Goal: Information Seeking & Learning: Learn about a topic

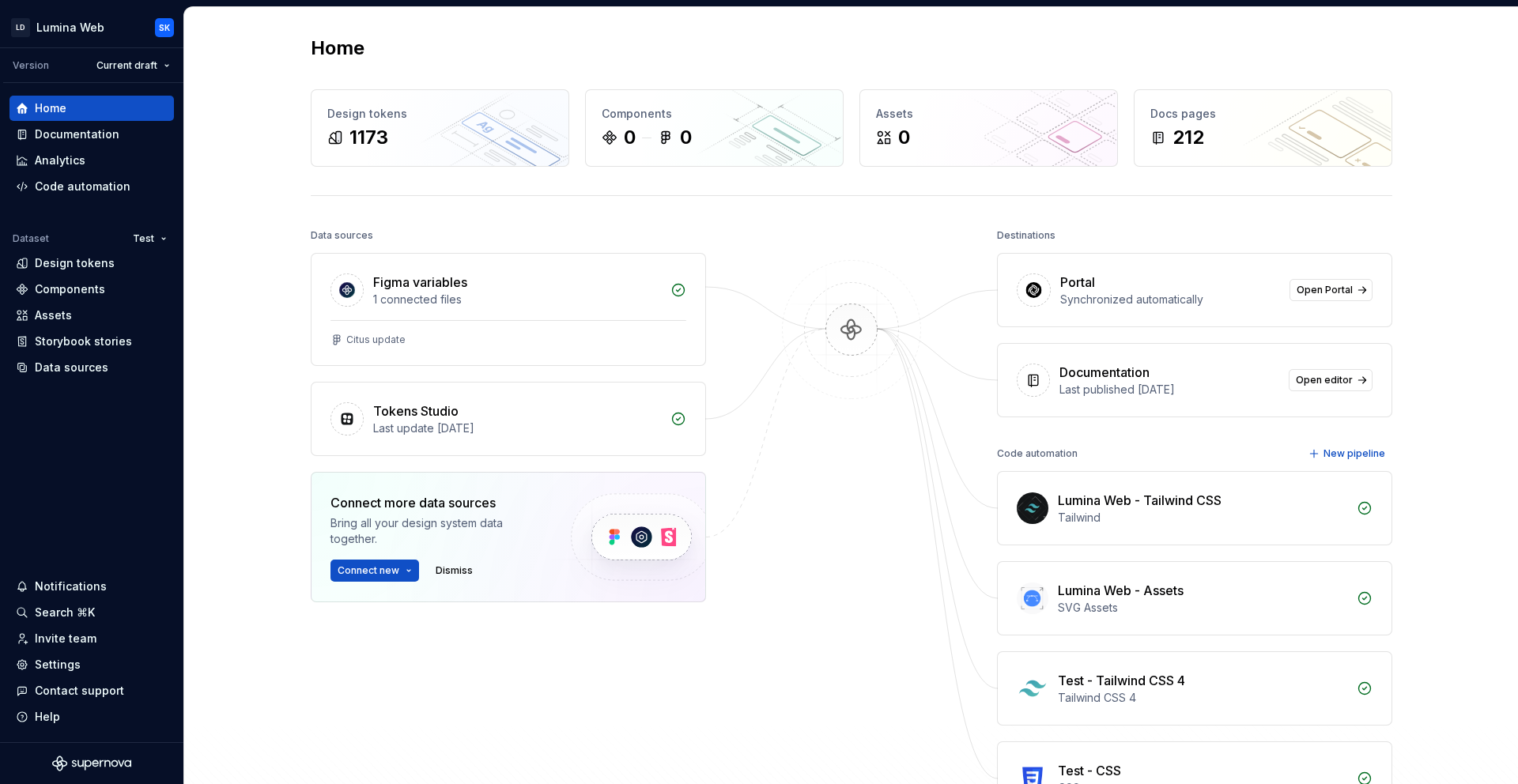
click at [148, 238] on html "LD Lumina Web SK Version Current draft Home Documentation Analytics Code automa…" at bounding box center [759, 392] width 1518 height 784
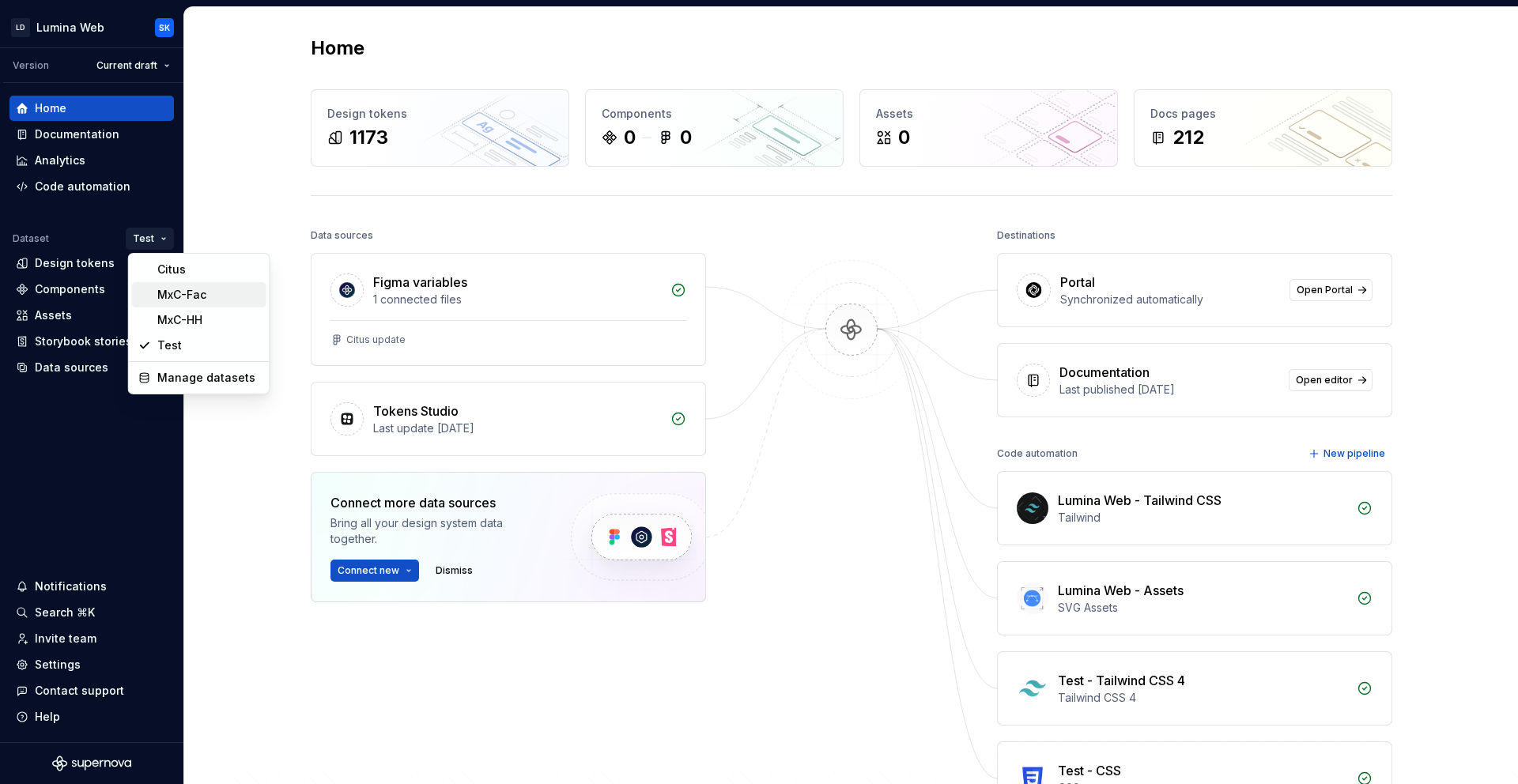
click at [195, 291] on div "MxC-Fac" at bounding box center [209, 294] width 103 height 15
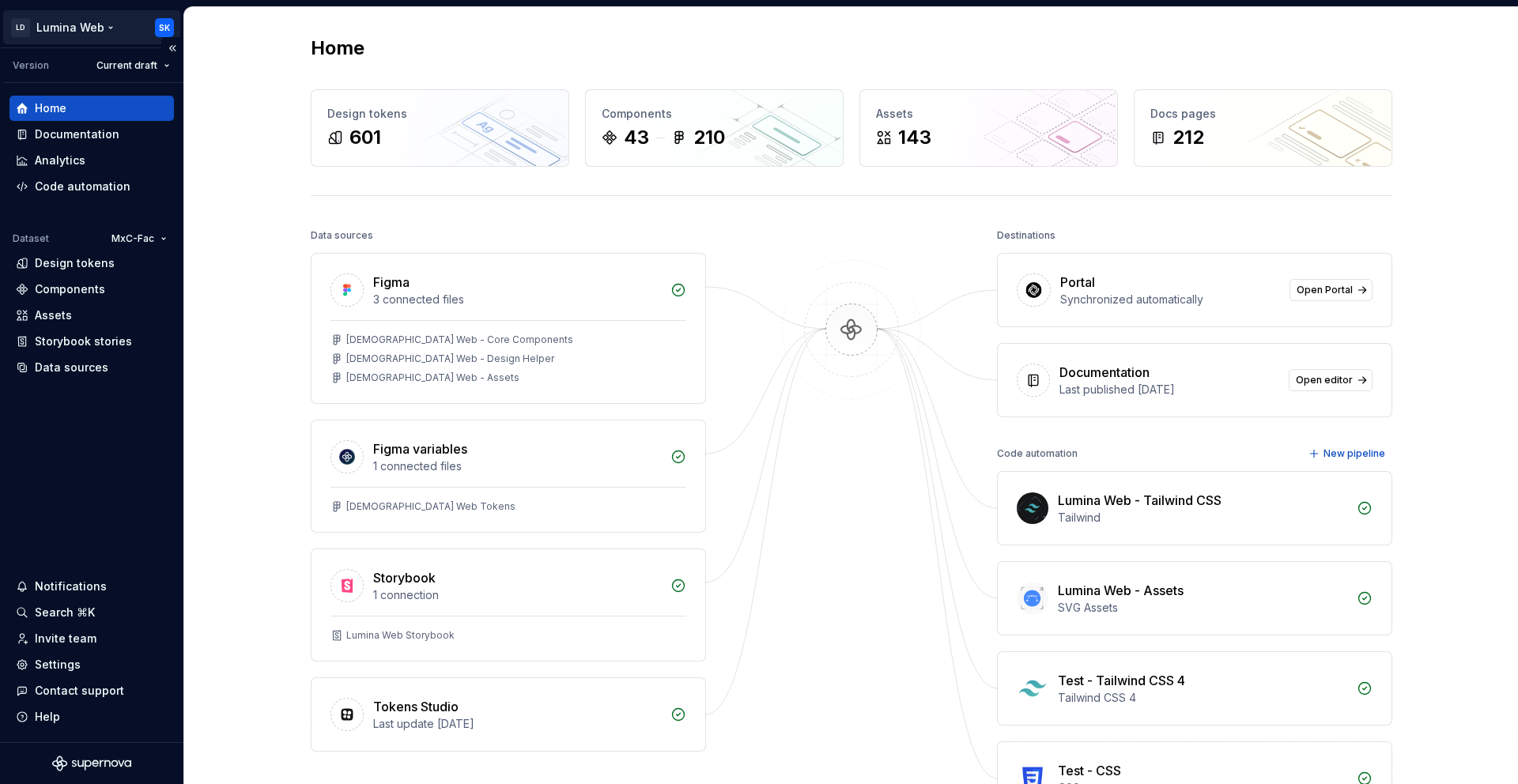
click at [104, 33] on html "LD Lumina Web SK Version Current draft Home Documentation Analytics Code automa…" at bounding box center [759, 392] width 1518 height 784
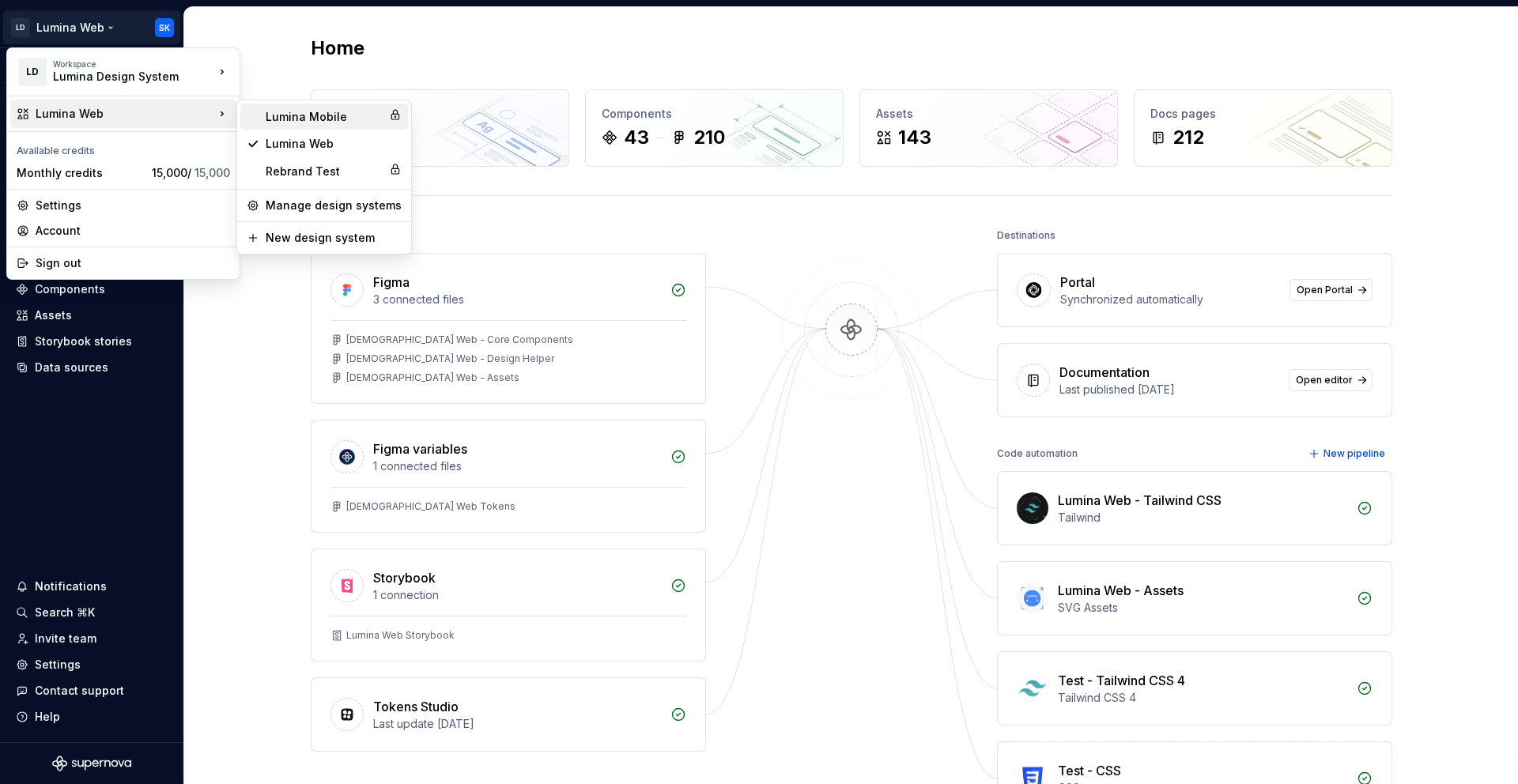
click at [330, 117] on div "Lumina Mobile" at bounding box center [323, 117] width 117 height 15
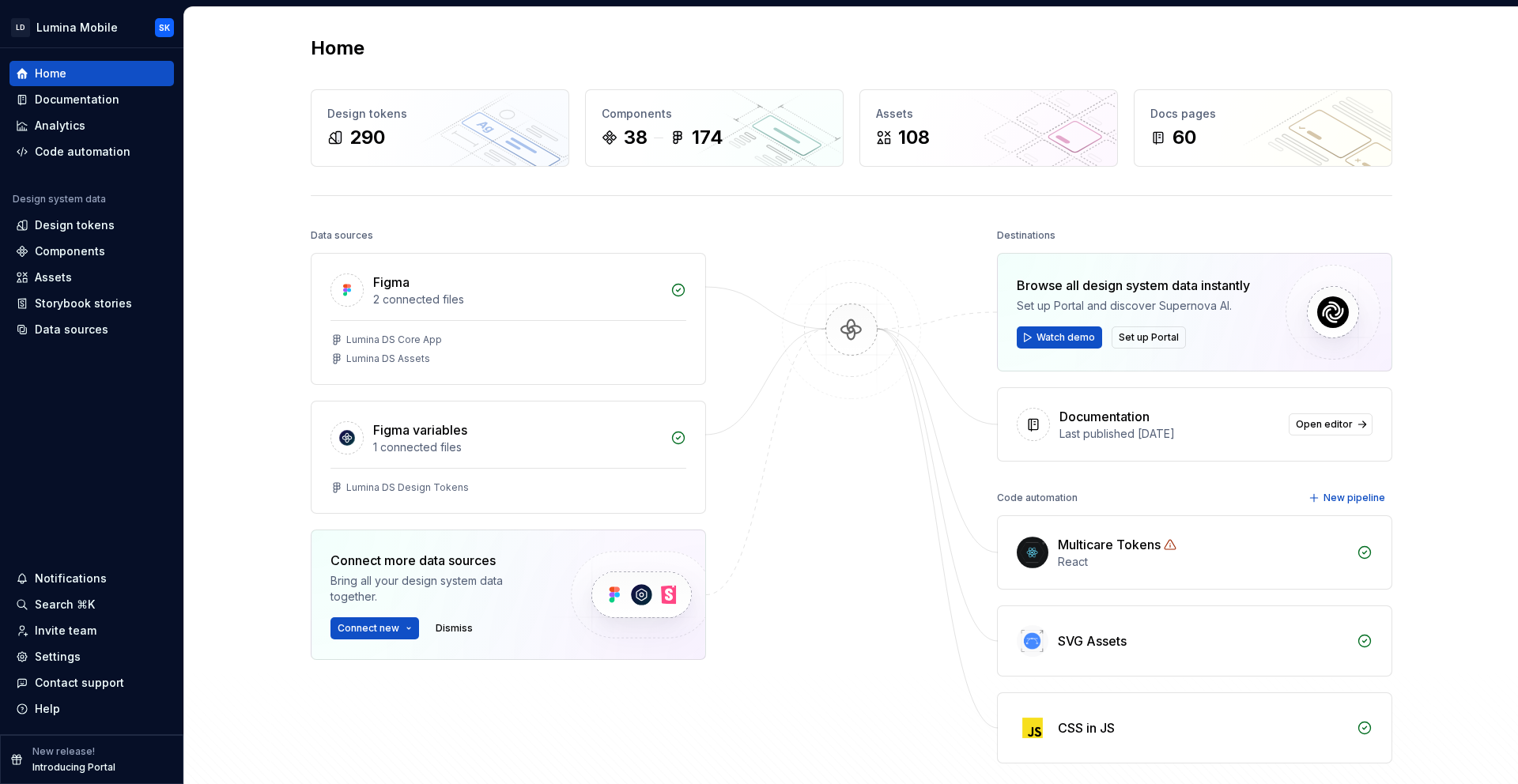
click at [821, 332] on img at bounding box center [851, 346] width 154 height 172
click at [615, 325] on div "Lumina DS Core App Lumina DS Assets" at bounding box center [509, 351] width 394 height 64
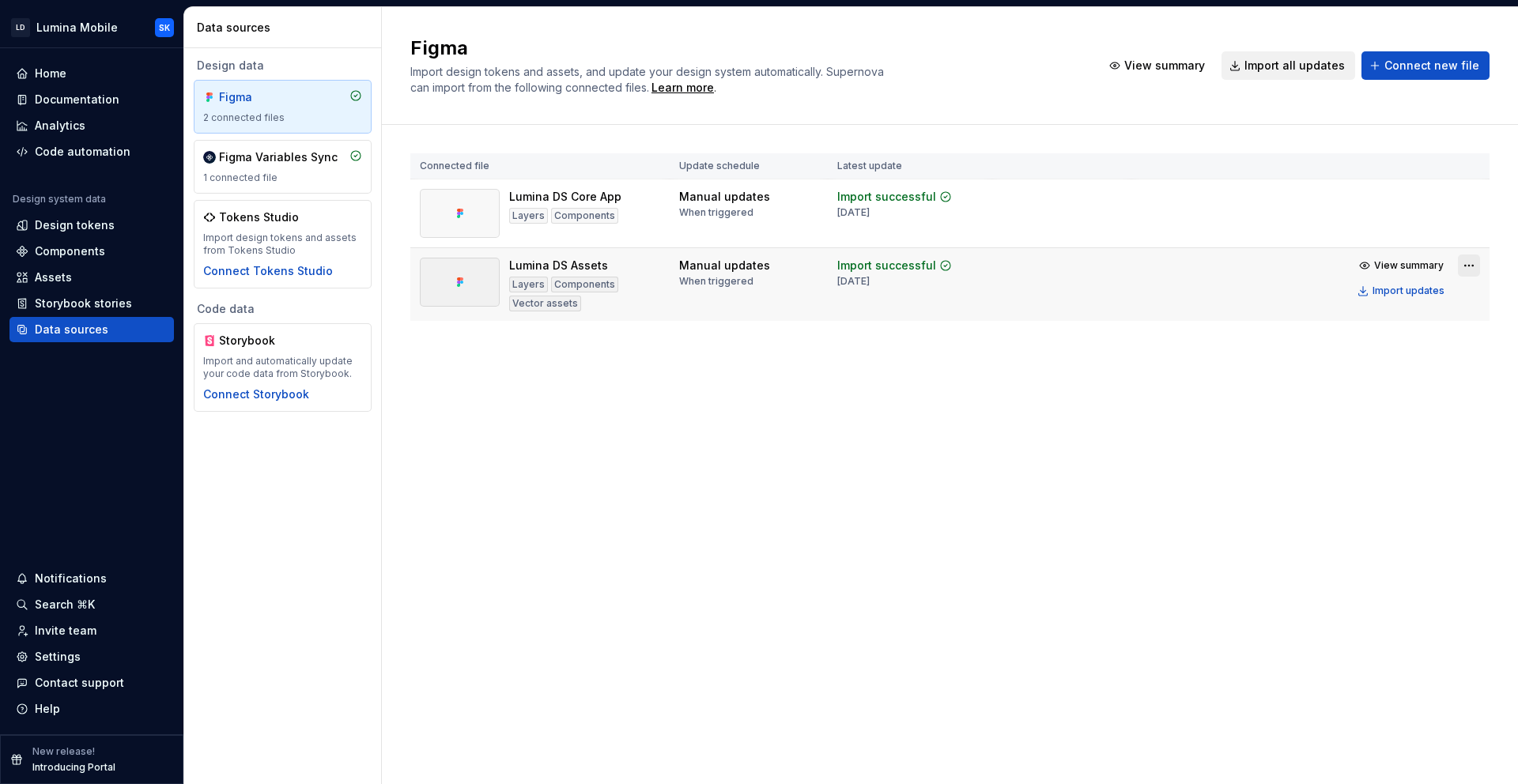
click at [1469, 265] on html "LD Lumina Mobile SK Home Documentation Analytics Code automation Design system …" at bounding box center [759, 392] width 1518 height 784
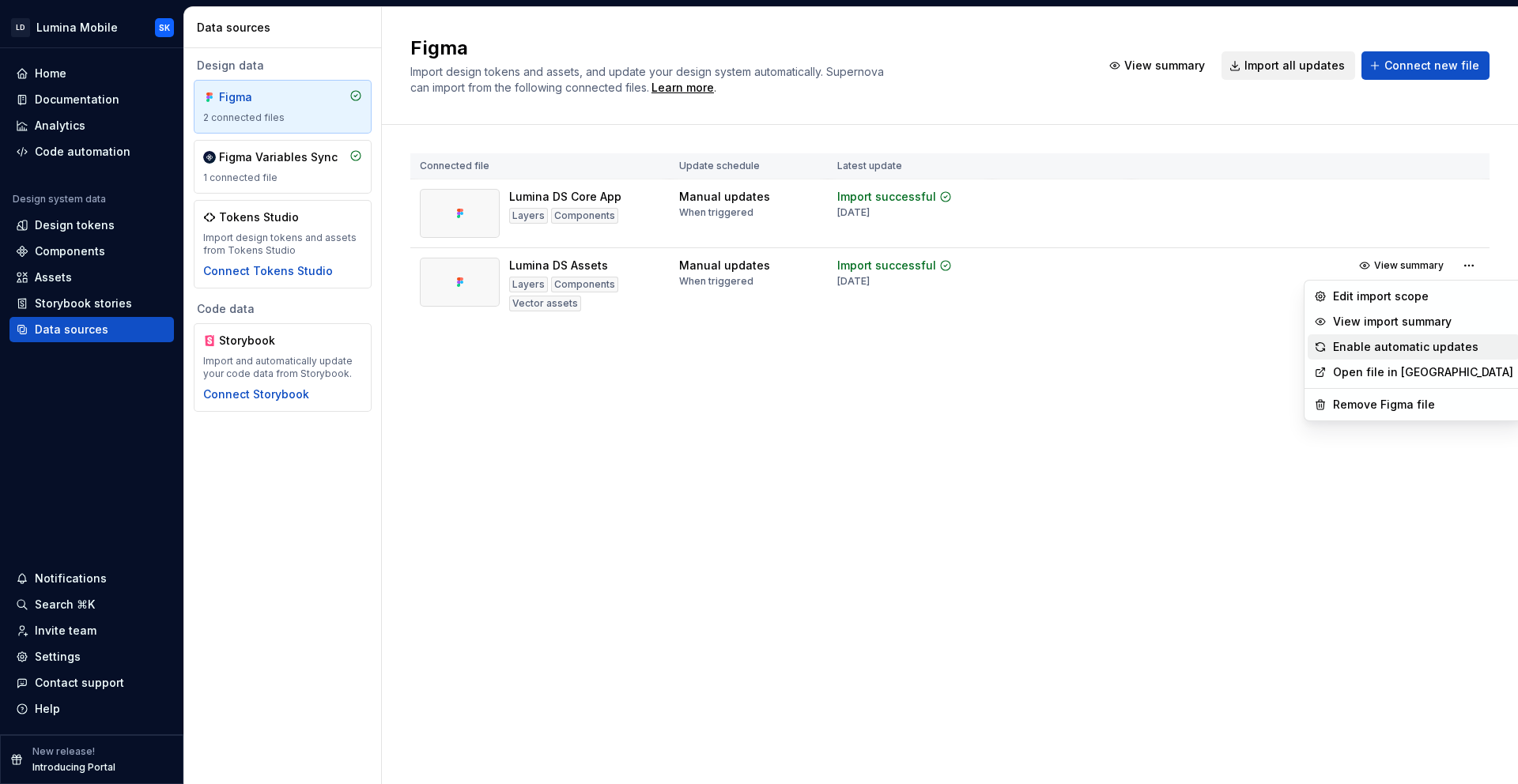
click at [1425, 347] on div "Enable automatic updates" at bounding box center [1422, 346] width 180 height 15
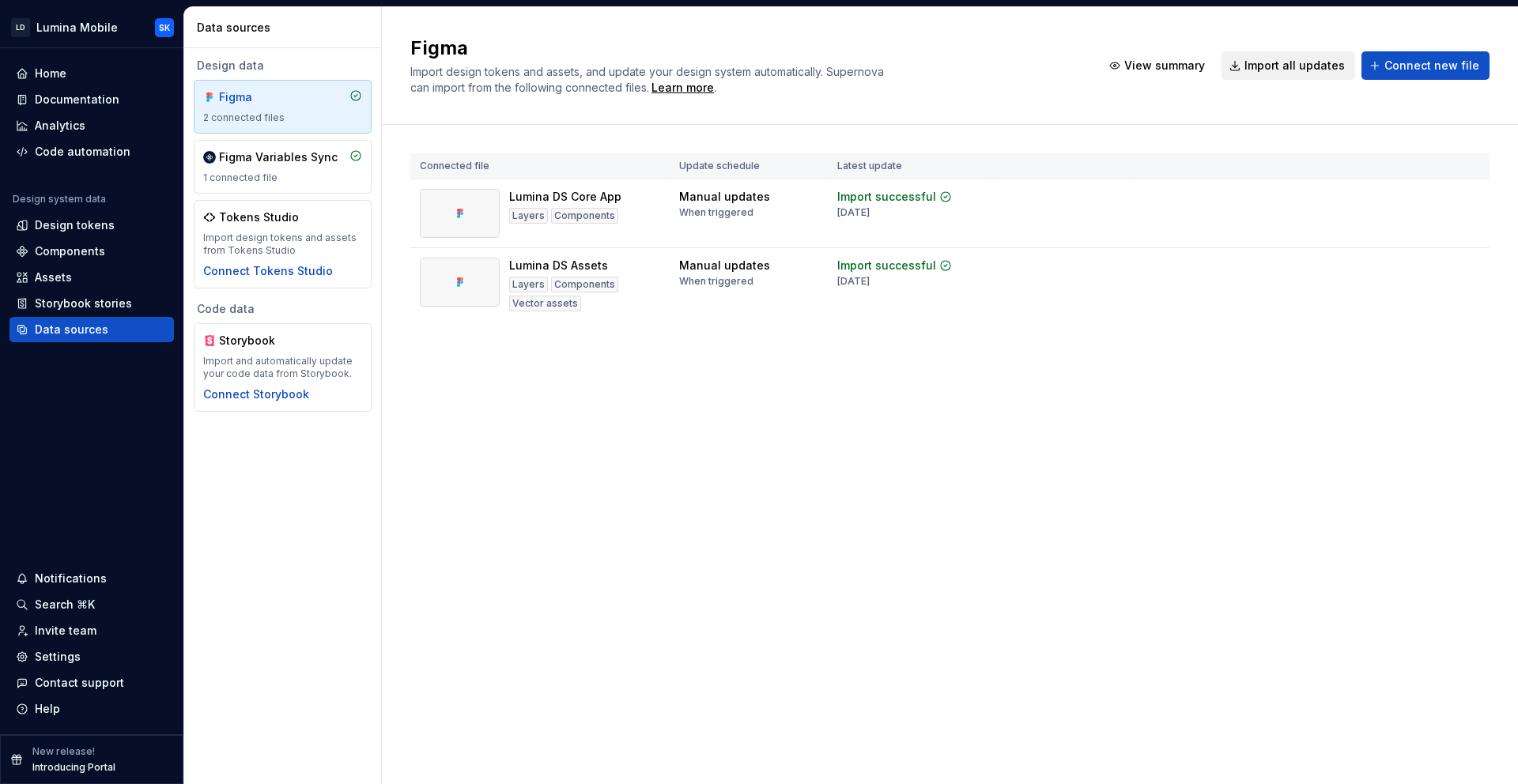
click at [1468, 196] on html "LD Lumina Mobile SK Home Documentation Analytics Code automation Design system …" at bounding box center [759, 392] width 1518 height 784
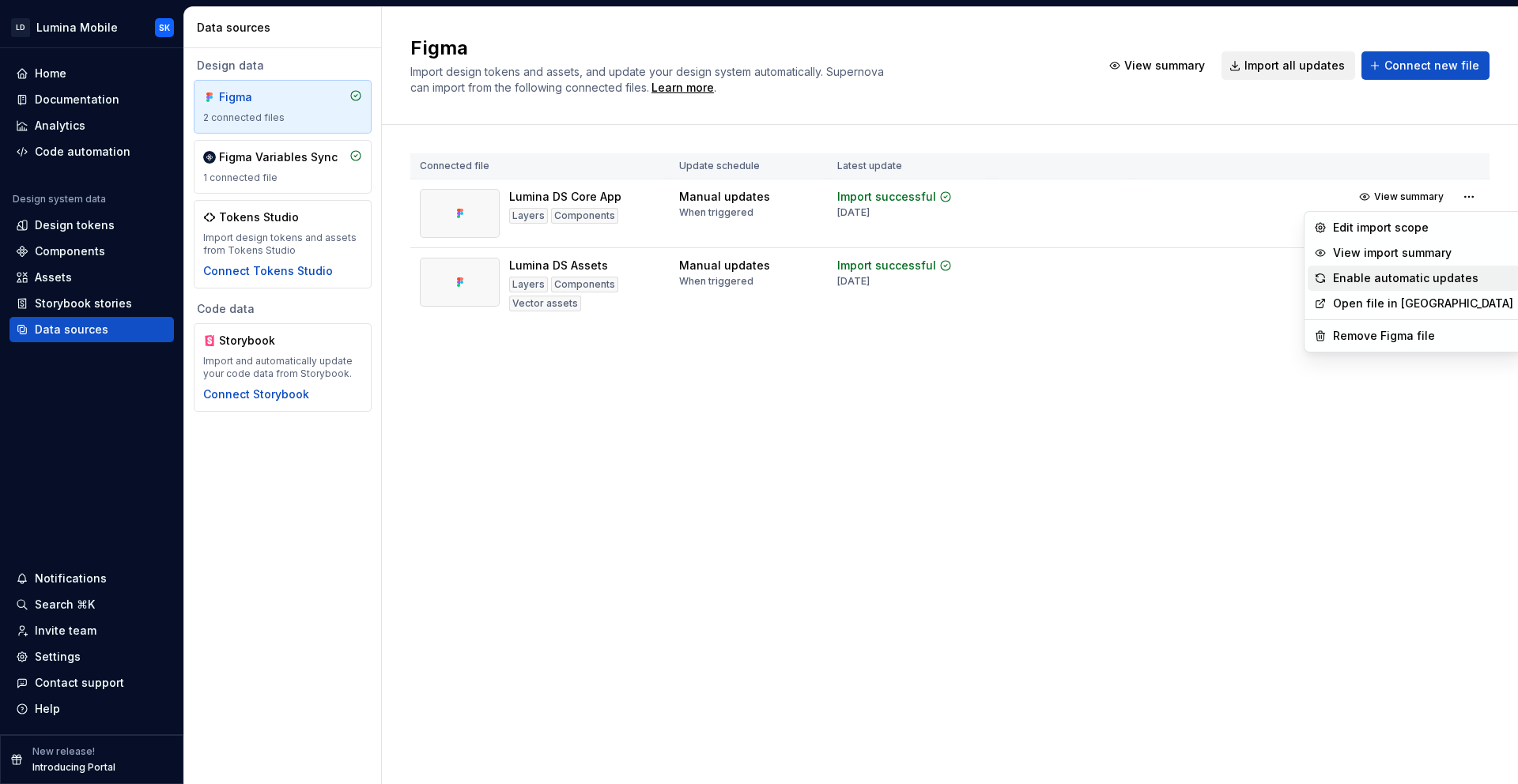
click at [1456, 281] on div "Enable automatic updates" at bounding box center [1422, 277] width 180 height 15
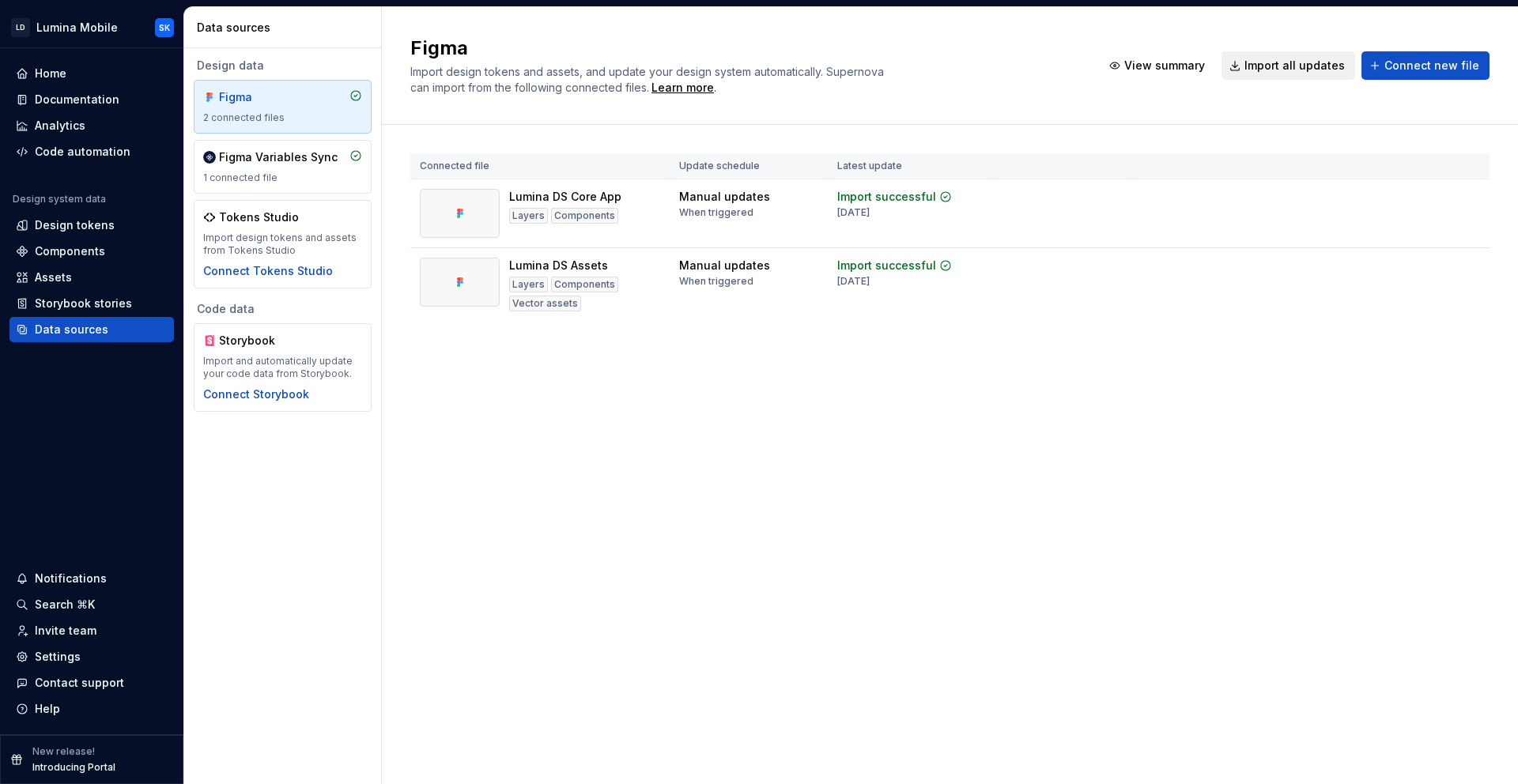
click at [690, 387] on div "Figma Import design tokens and assets, and update your design system automatica…" at bounding box center [950, 396] width 1136 height 777
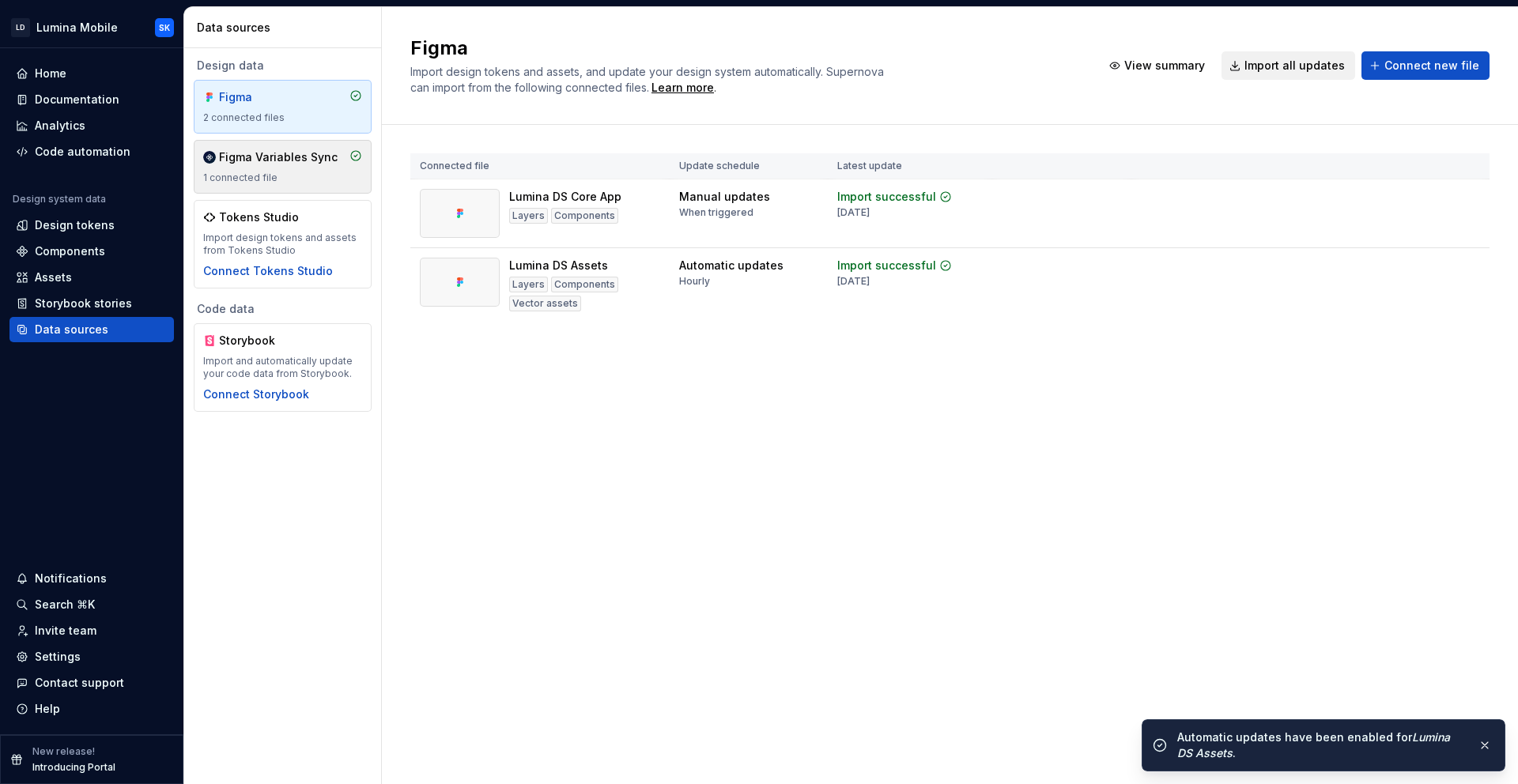
click at [305, 170] on div "Figma Variables Sync 1 connected file" at bounding box center [283, 166] width 159 height 34
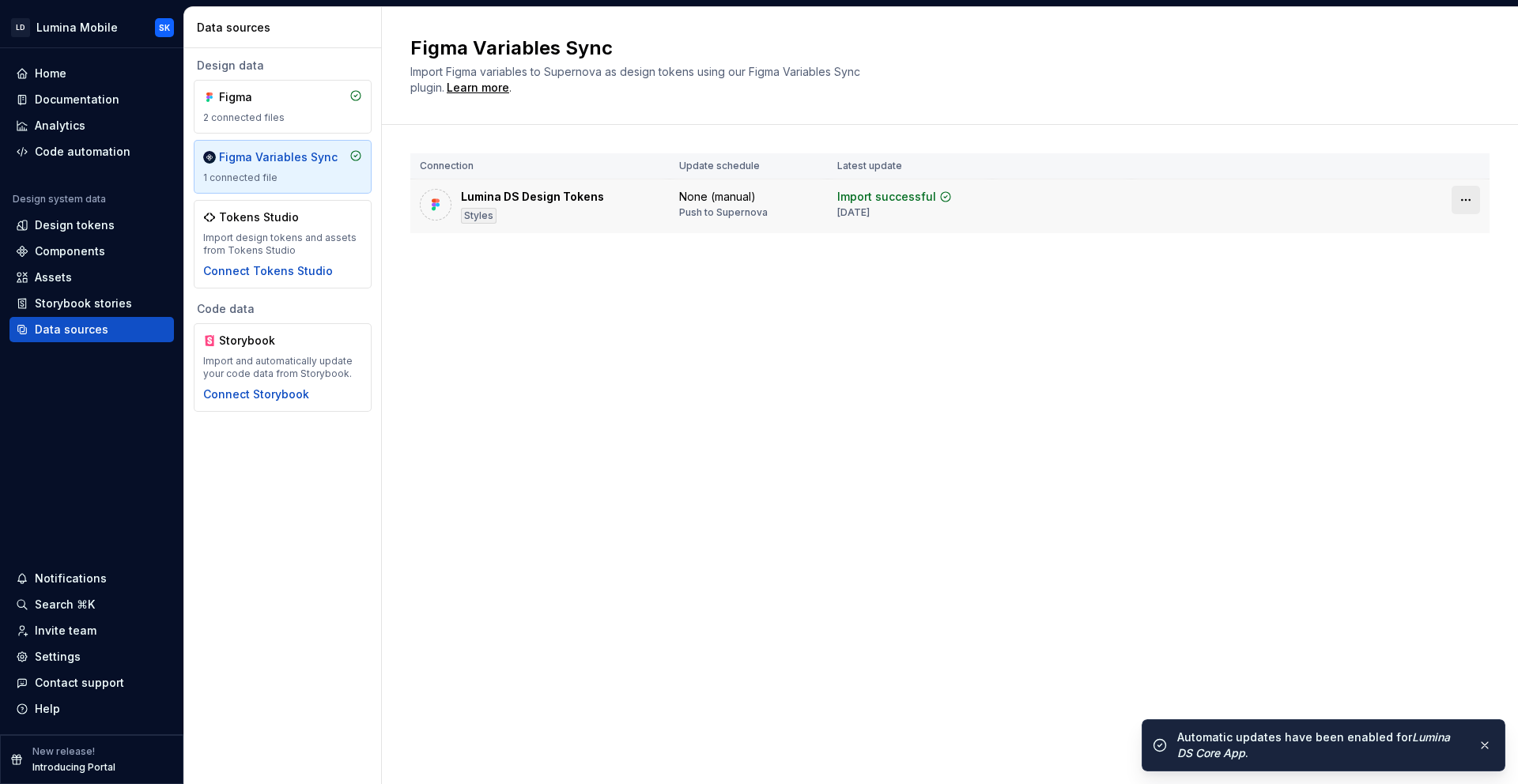
click at [1468, 206] on html "LD Lumina Mobile SK Home Documentation Analytics Code automation Design system …" at bounding box center [759, 392] width 1518 height 784
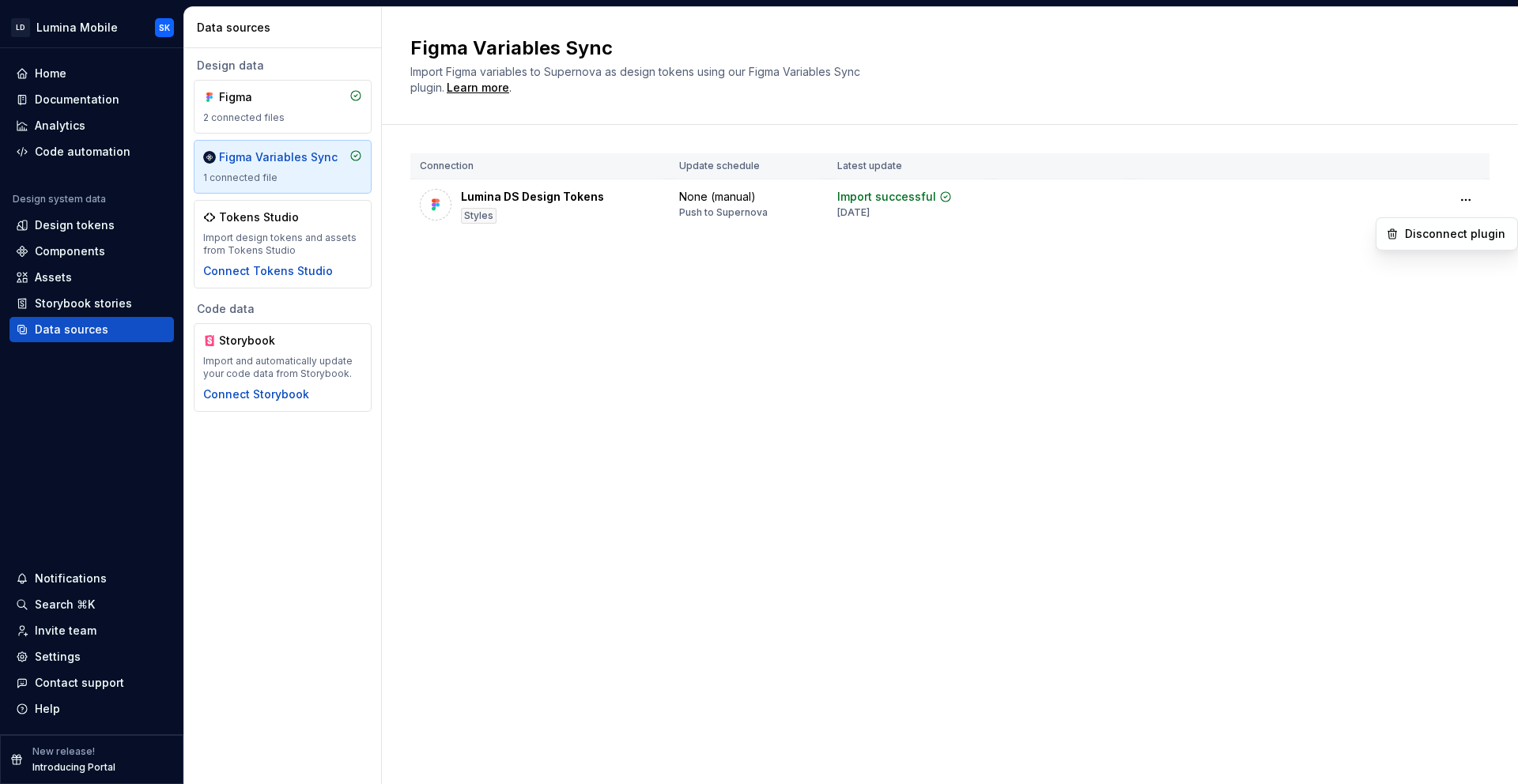
click at [952, 289] on html "LD Lumina Mobile SK Home Documentation Analytics Code automation Design system …" at bounding box center [759, 392] width 1518 height 784
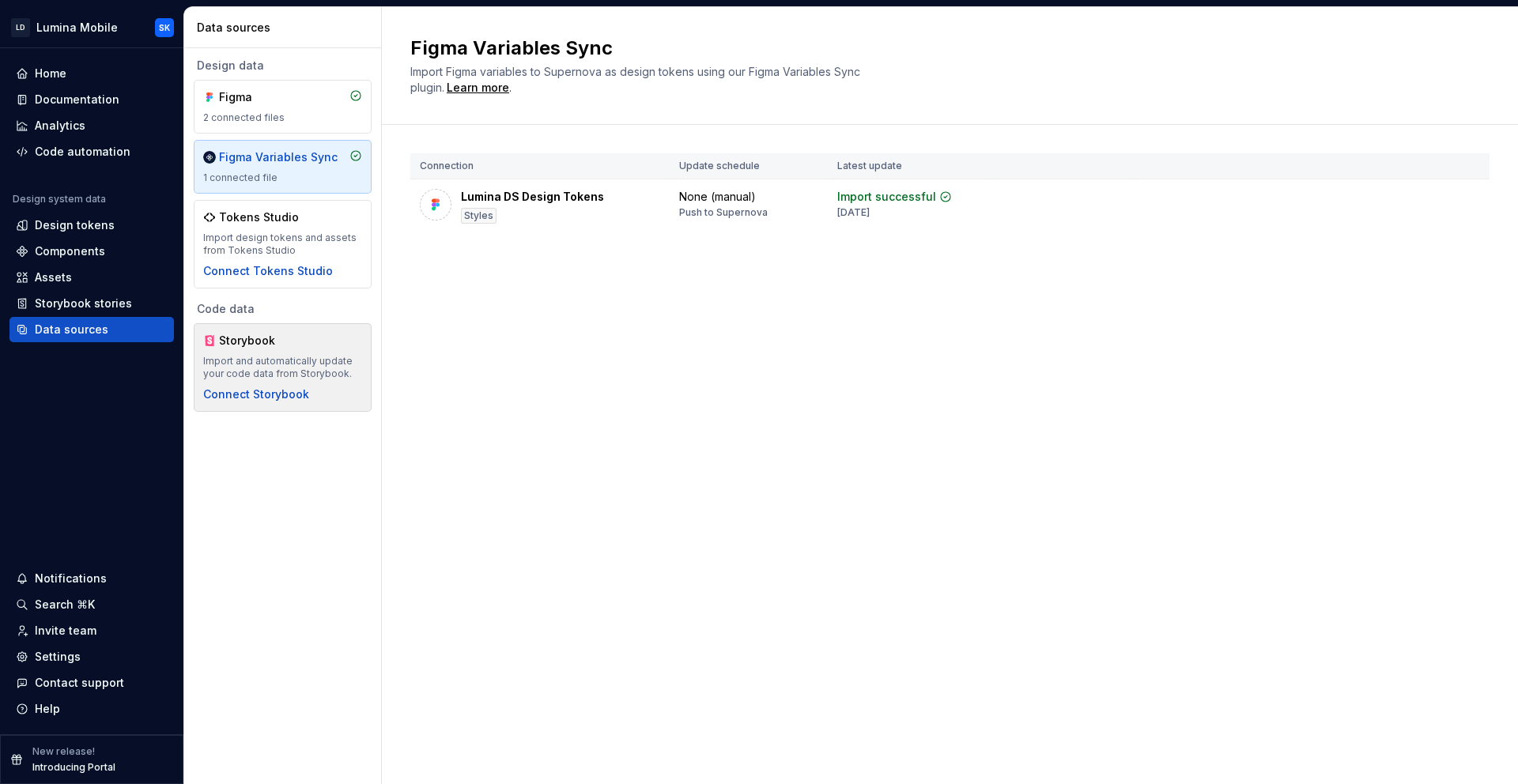
click at [325, 355] on div "Import and automatically update your code data from Storybook." at bounding box center [283, 368] width 159 height 25
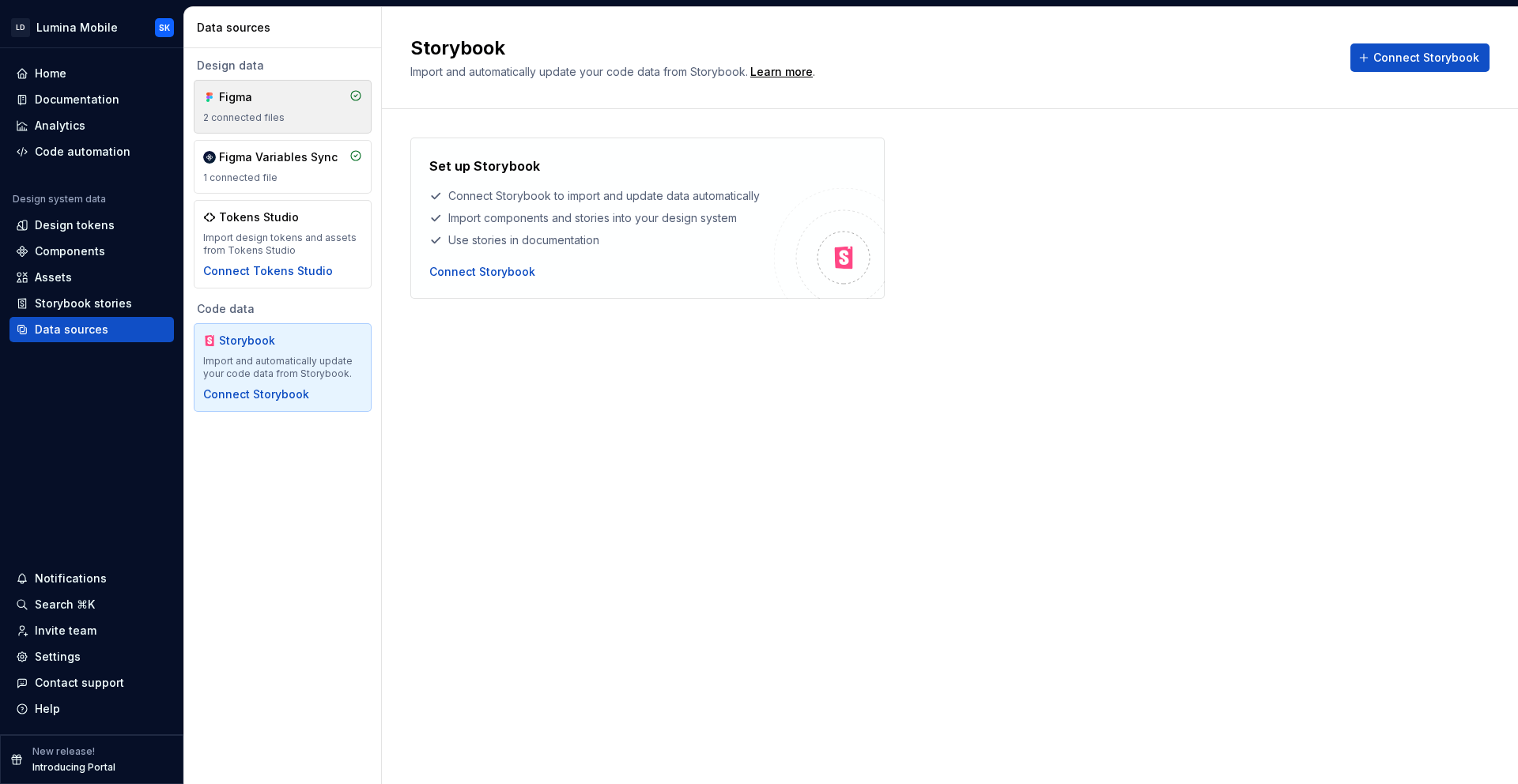
click at [301, 106] on div "Figma 2 connected files" at bounding box center [283, 107] width 159 height 34
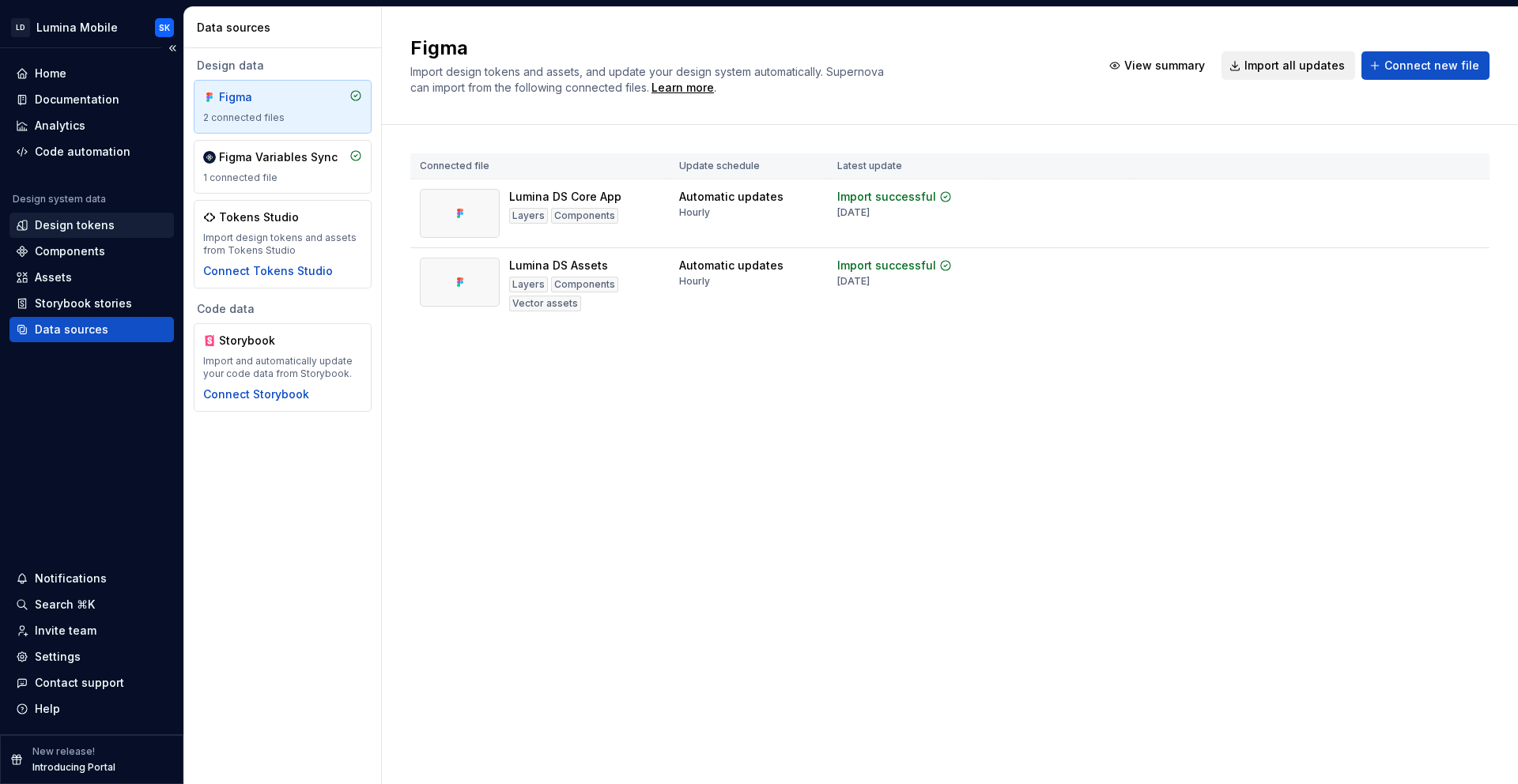
click at [98, 227] on div "Design tokens" at bounding box center [74, 225] width 80 height 15
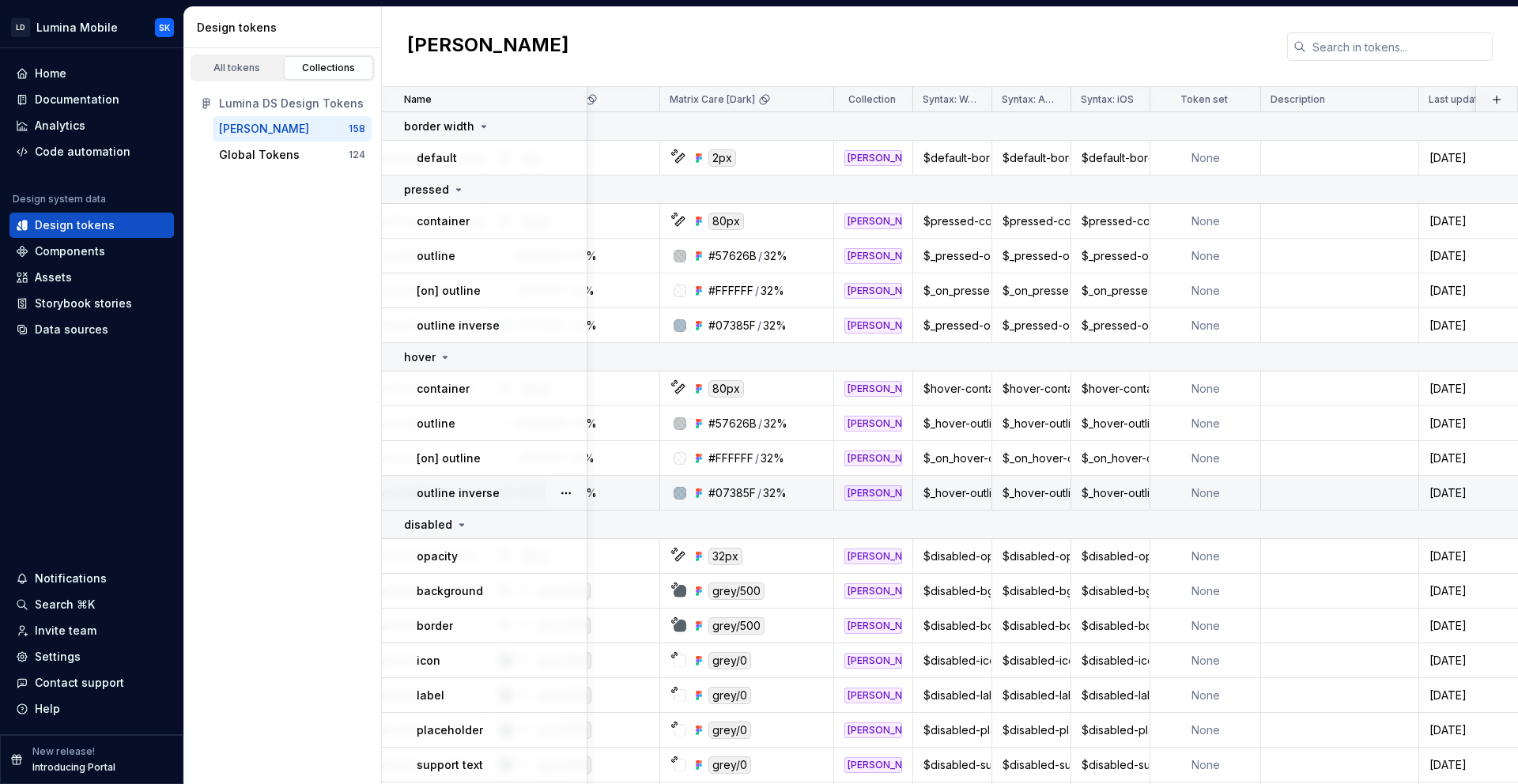
scroll to position [0, 500]
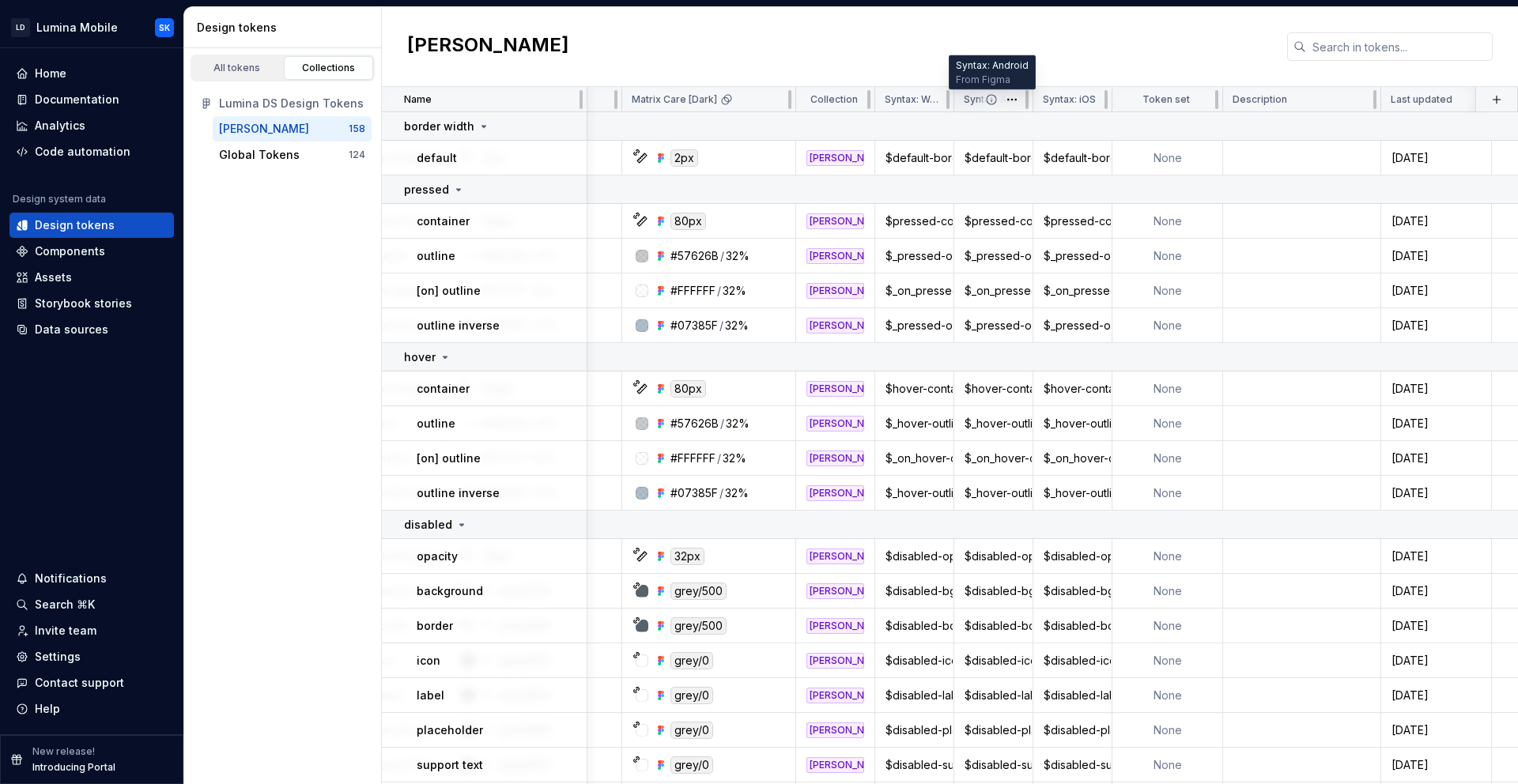
drag, startPoint x: 960, startPoint y: 95, endPoint x: 980, endPoint y: 96, distance: 20.0
click at [995, 97] on div "Syntax: Android" at bounding box center [993, 99] width 79 height 25
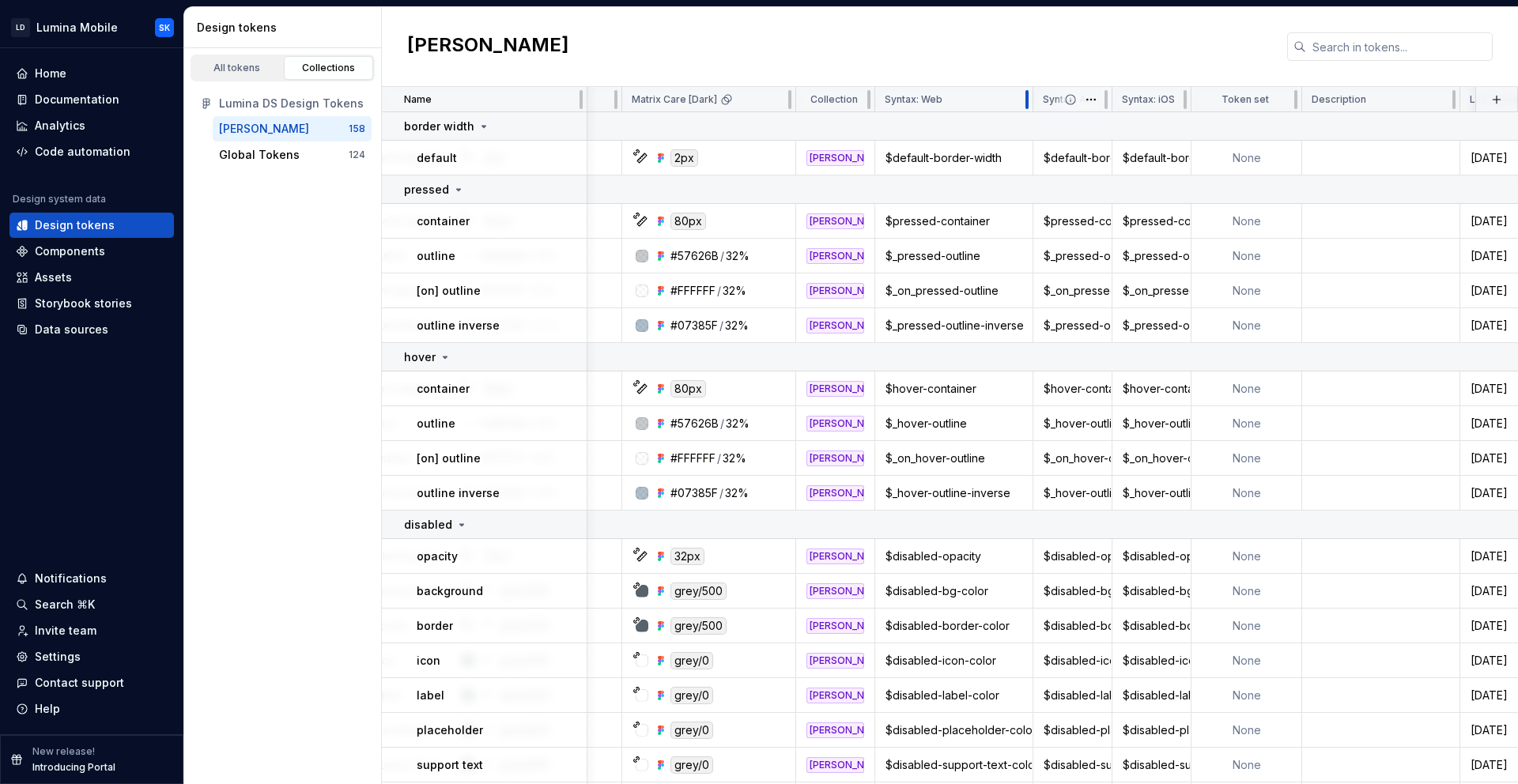
drag, startPoint x: 951, startPoint y: 98, endPoint x: 1035, endPoint y: 99, distance: 84.0
click at [1028, 99] on div at bounding box center [1026, 99] width 13 height 25
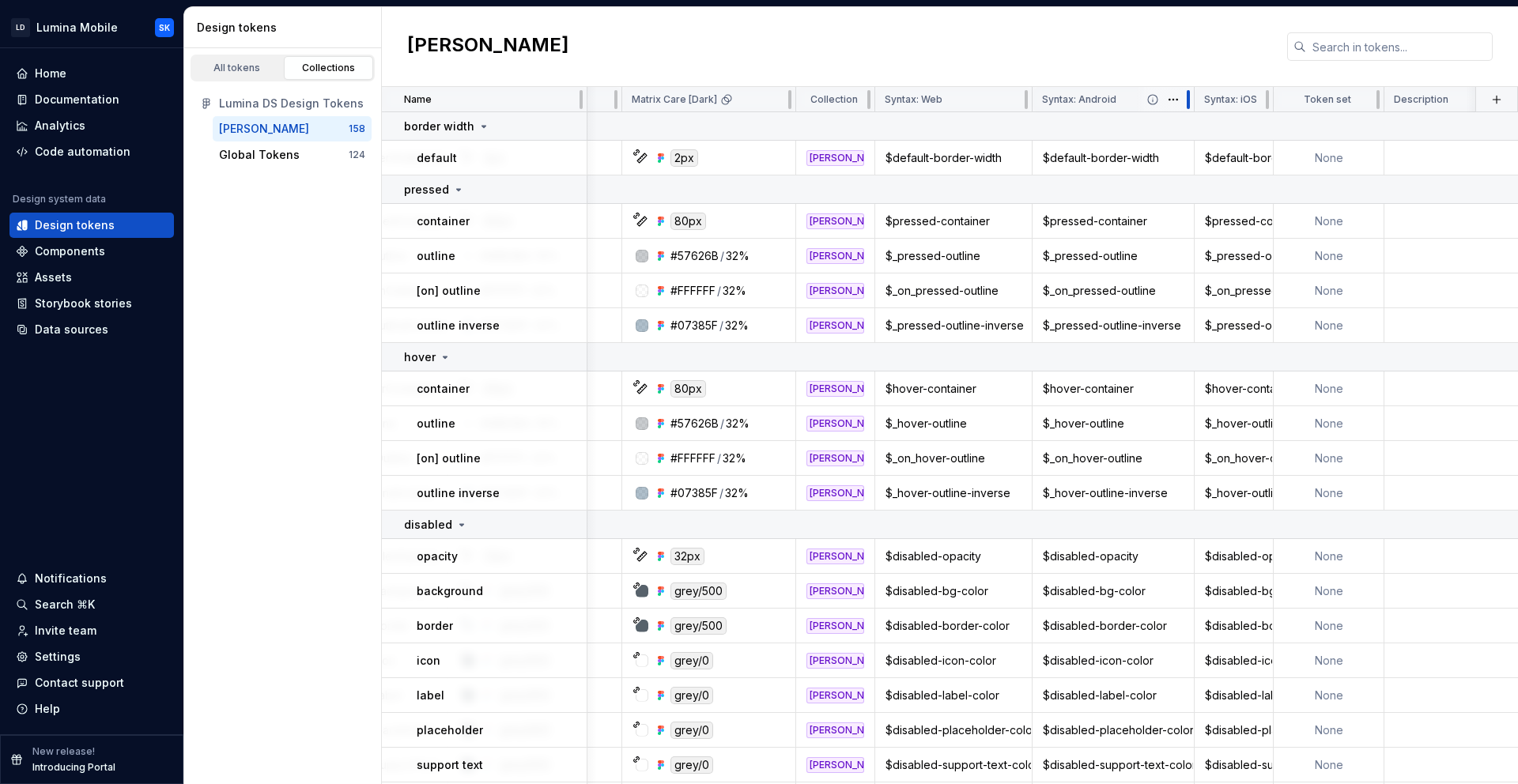
drag, startPoint x: 1107, startPoint y: 98, endPoint x: 1190, endPoint y: 106, distance: 83.4
click at [1190, 106] on div at bounding box center [1188, 99] width 13 height 25
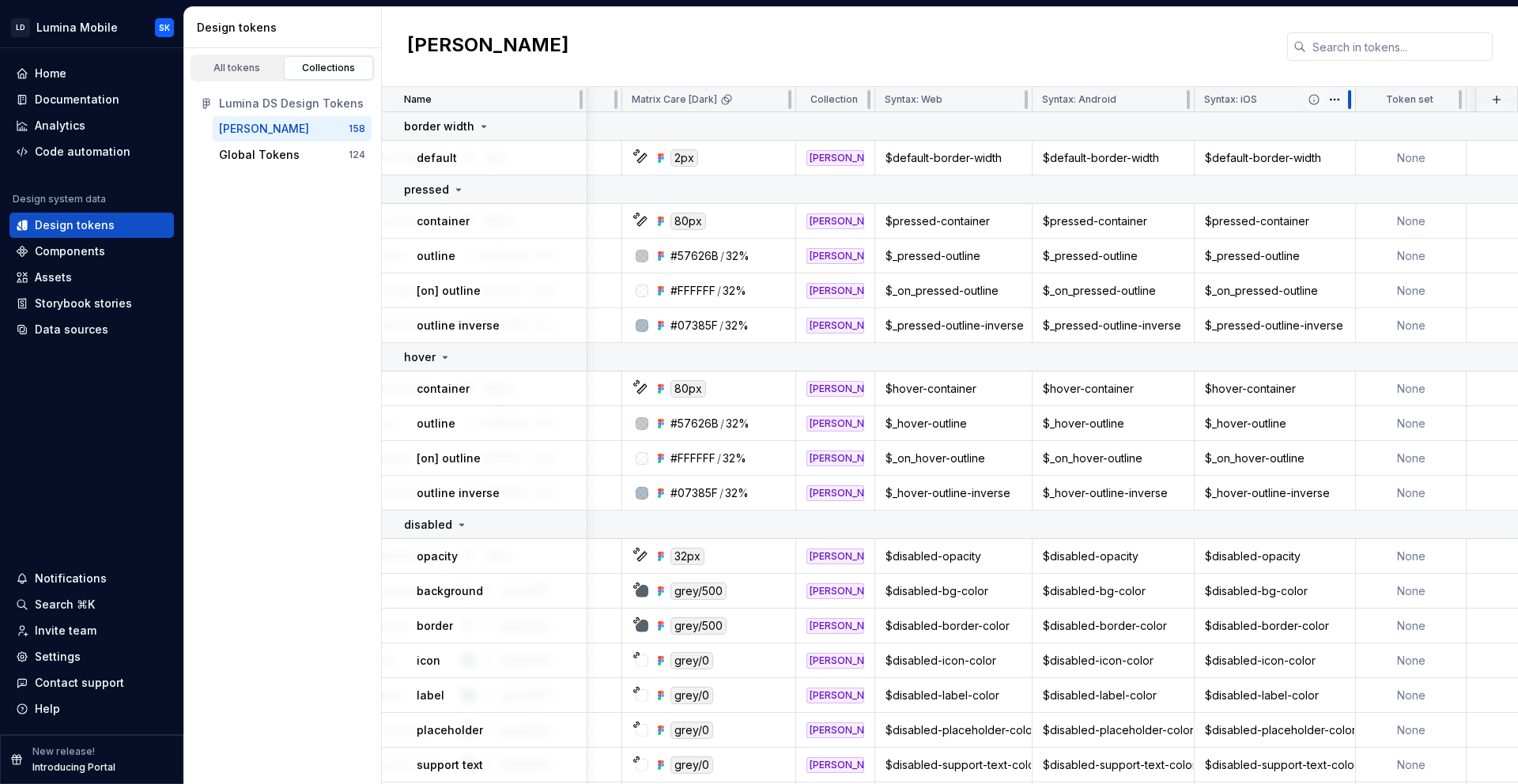
drag, startPoint x: 1263, startPoint y: 98, endPoint x: 1345, endPoint y: 110, distance: 82.9
click at [1345, 110] on div at bounding box center [1349, 99] width 13 height 25
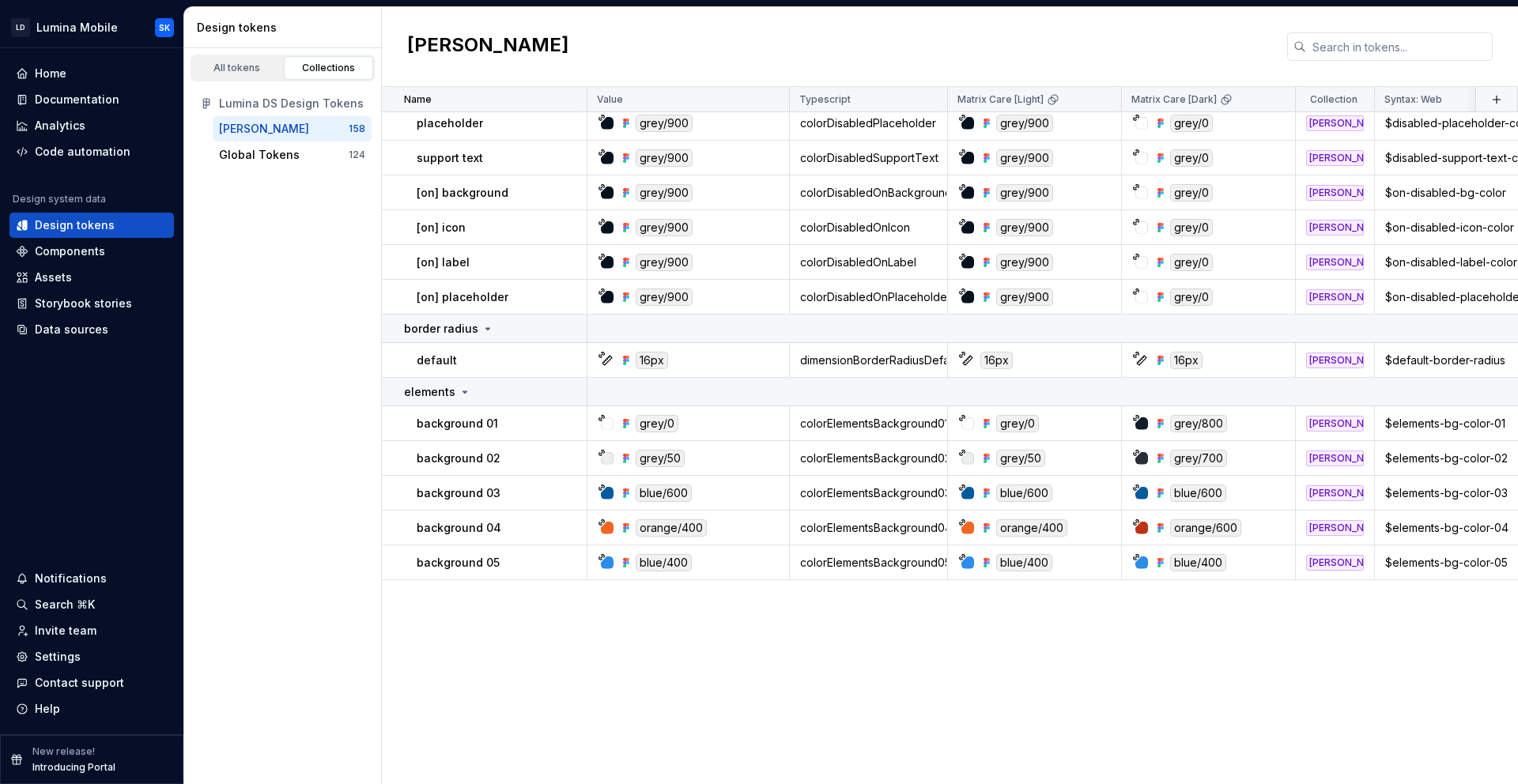
scroll to position [0, 0]
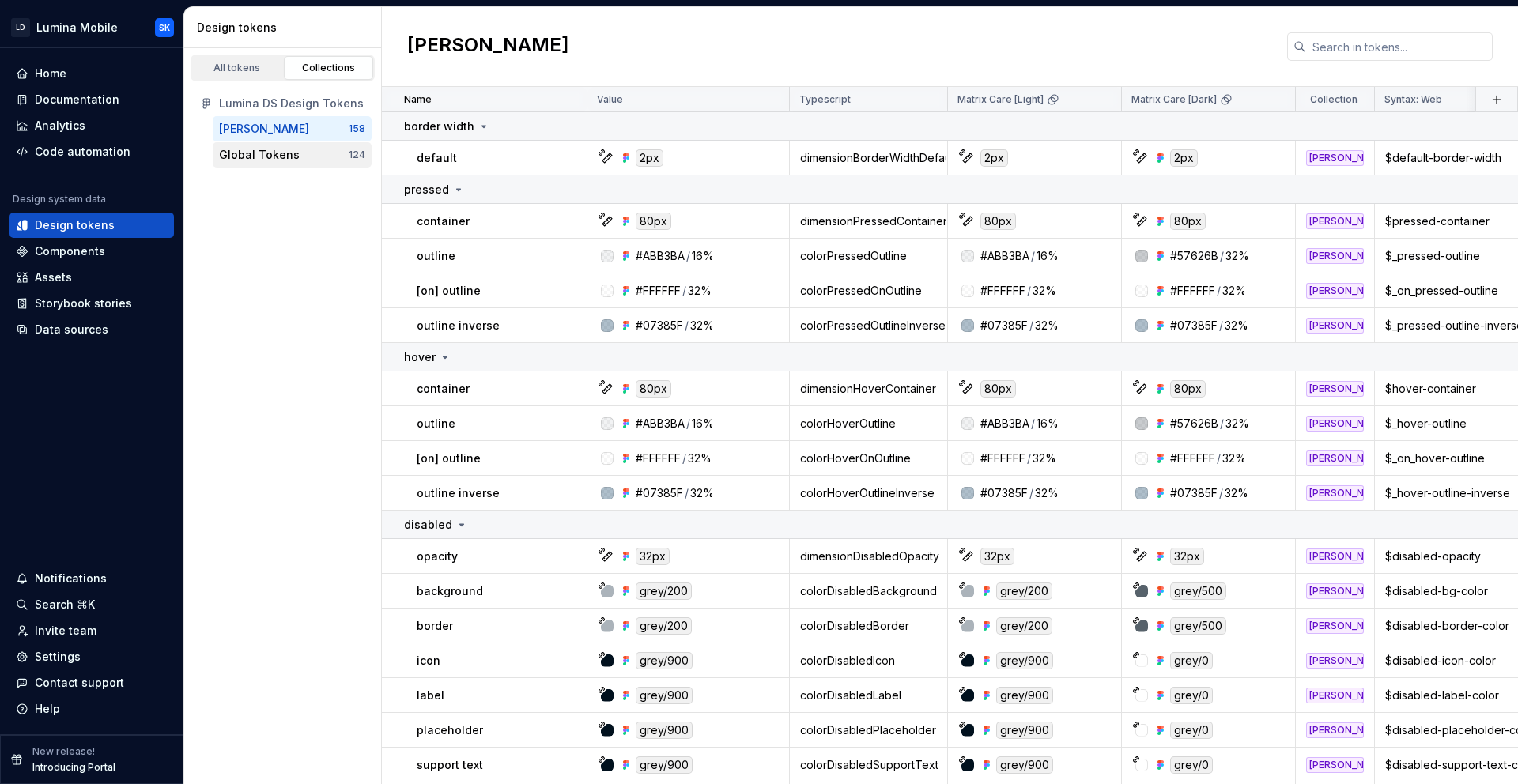
click at [313, 158] on div "Global Tokens" at bounding box center [283, 154] width 129 height 15
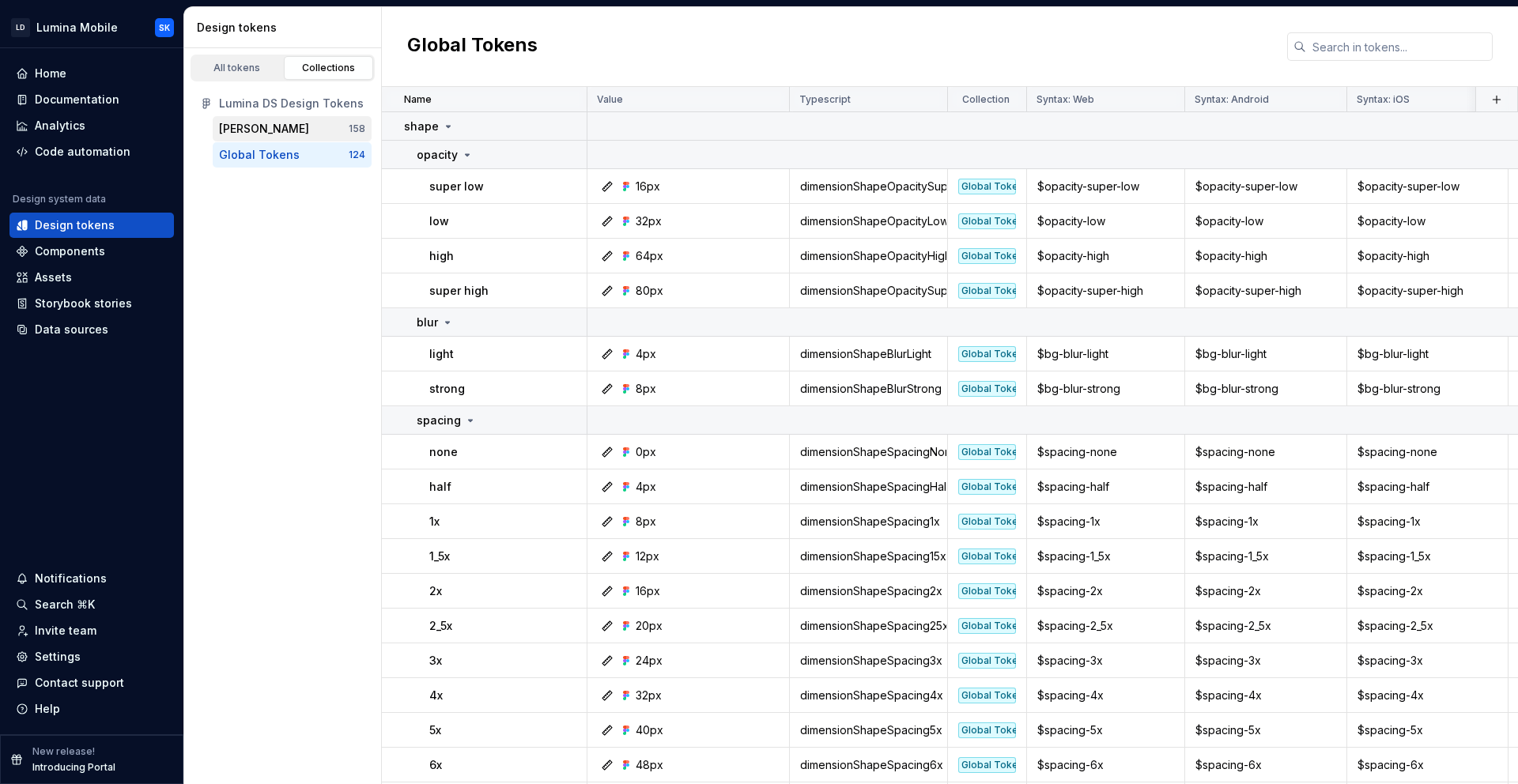
click at [292, 123] on div "[PERSON_NAME]" at bounding box center [283, 128] width 129 height 15
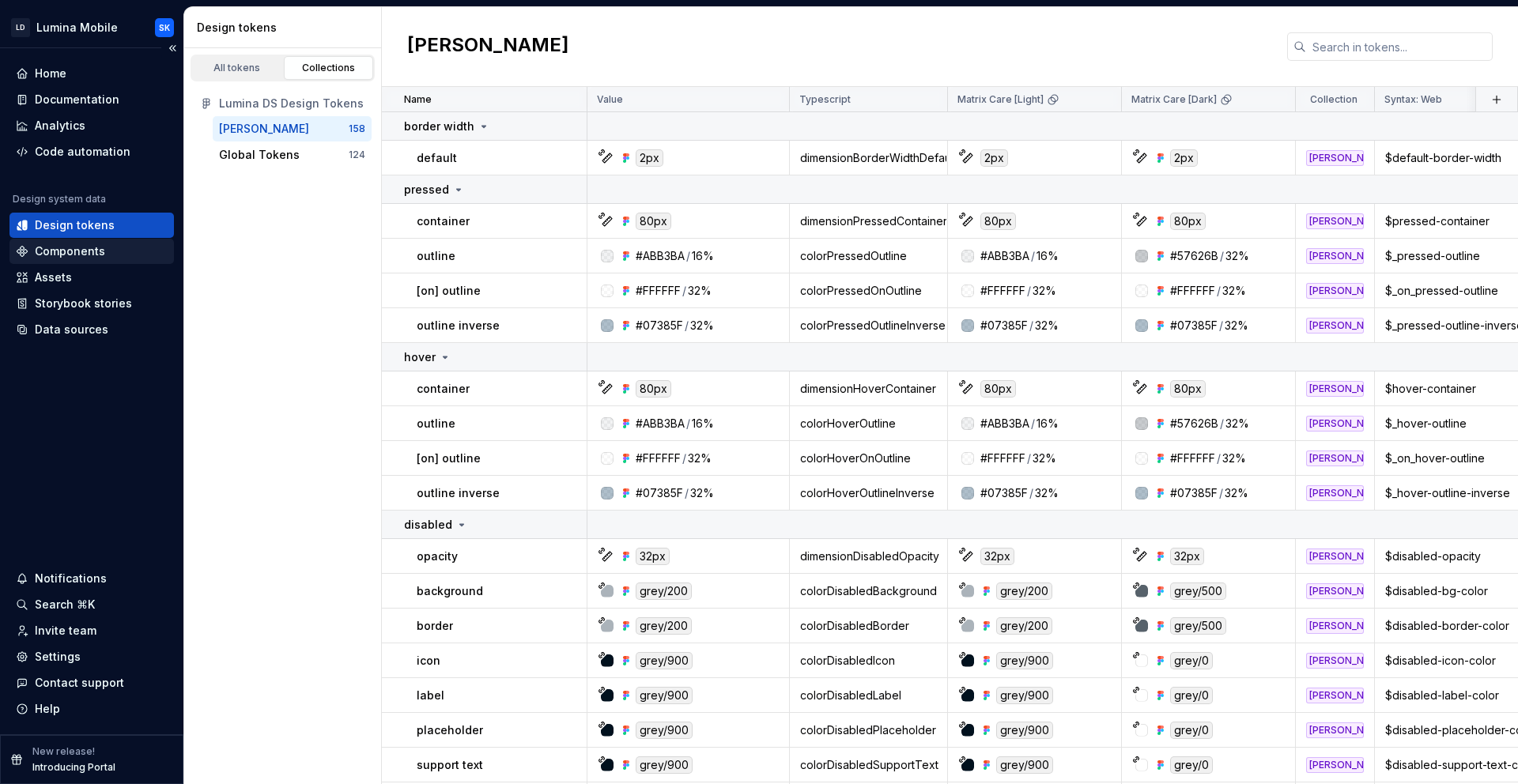
click at [107, 255] on div "Components" at bounding box center [91, 250] width 152 height 15
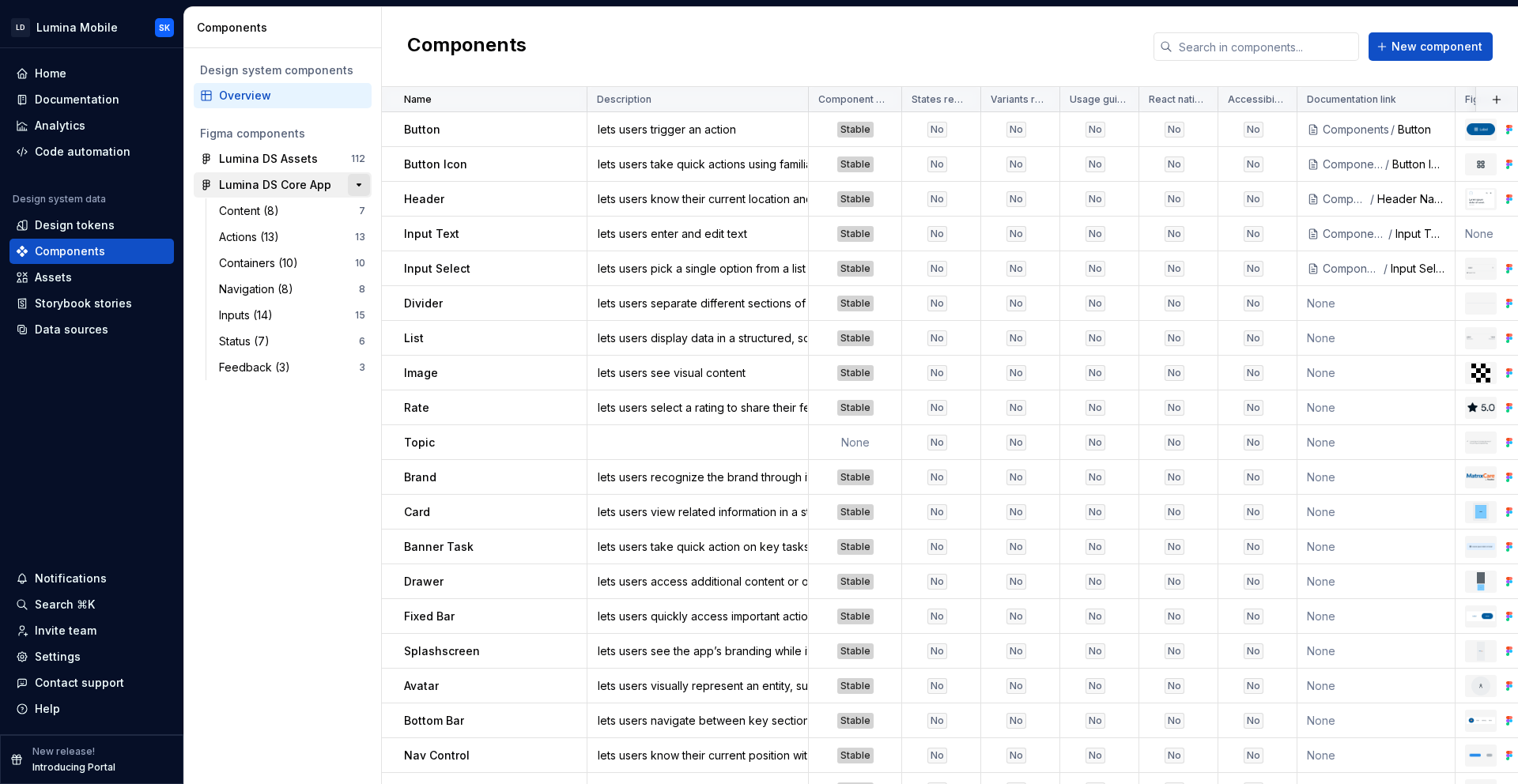
click at [355, 186] on button "button" at bounding box center [359, 184] width 22 height 22
click at [363, 186] on button "button" at bounding box center [359, 184] width 22 height 22
click at [355, 162] on button "button" at bounding box center [359, 159] width 22 height 22
click at [291, 191] on div "Assets" at bounding box center [285, 184] width 132 height 15
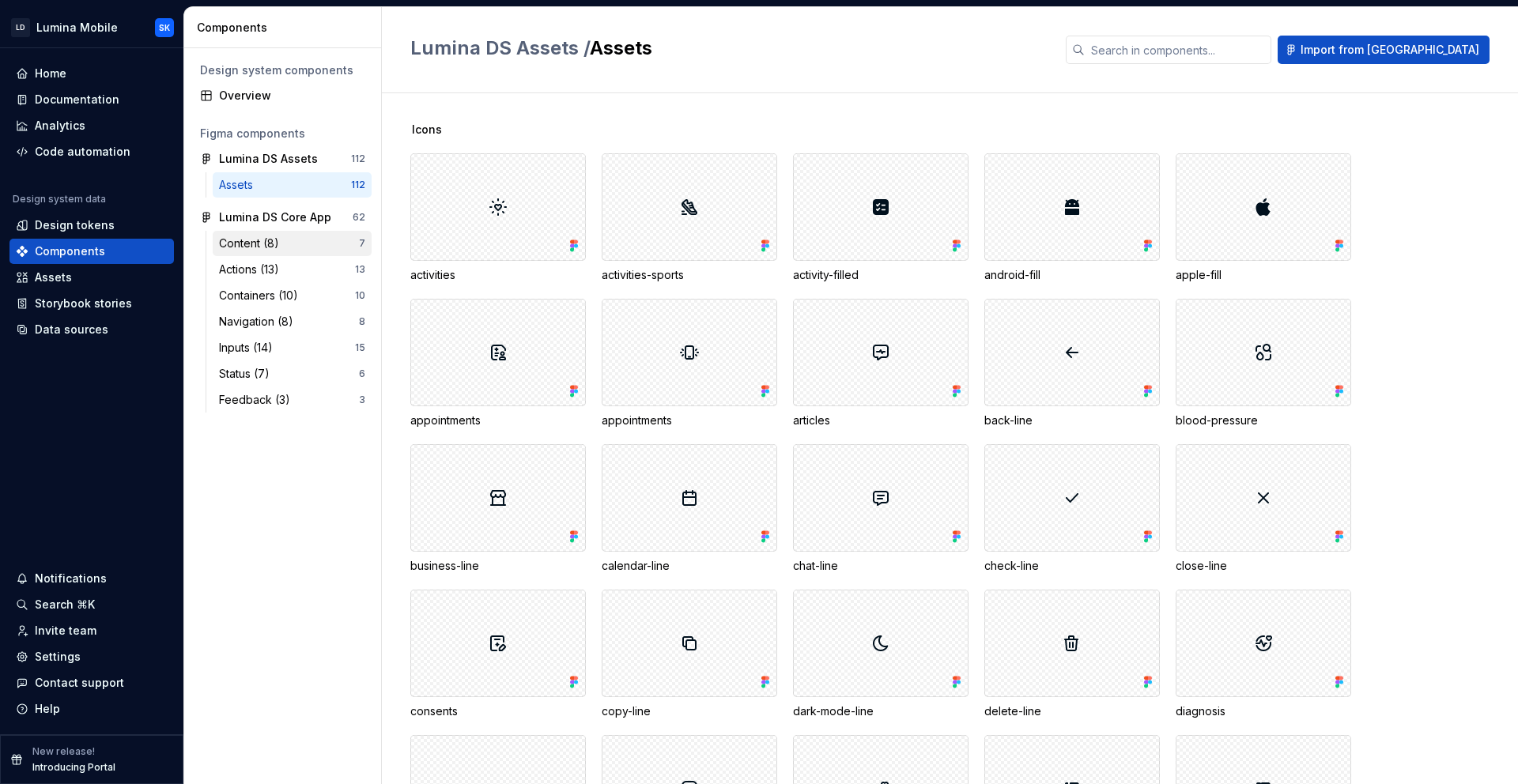
click at [293, 238] on div "Content (8)" at bounding box center [288, 243] width 140 height 15
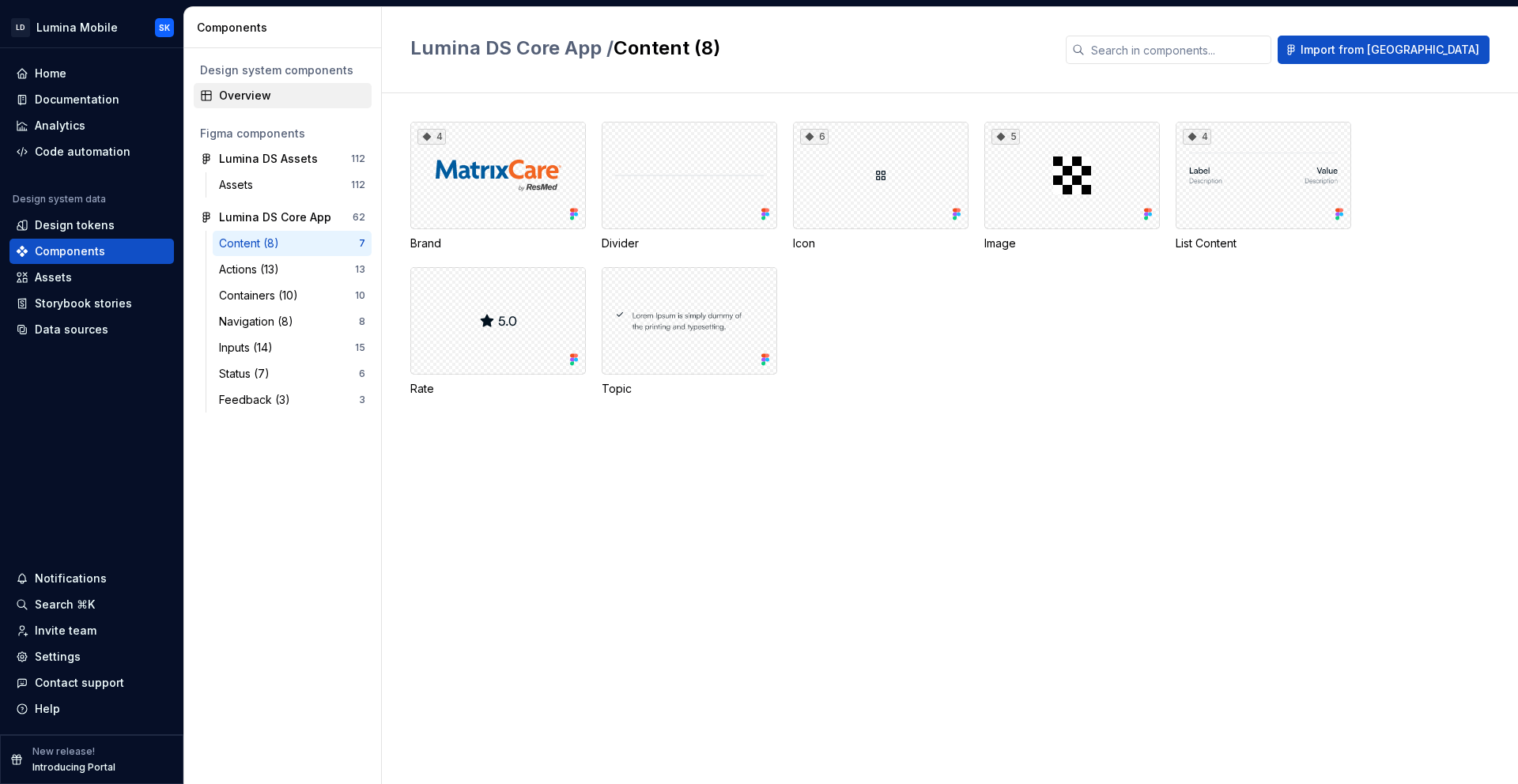
click at [286, 98] on div "Overview" at bounding box center [292, 95] width 146 height 15
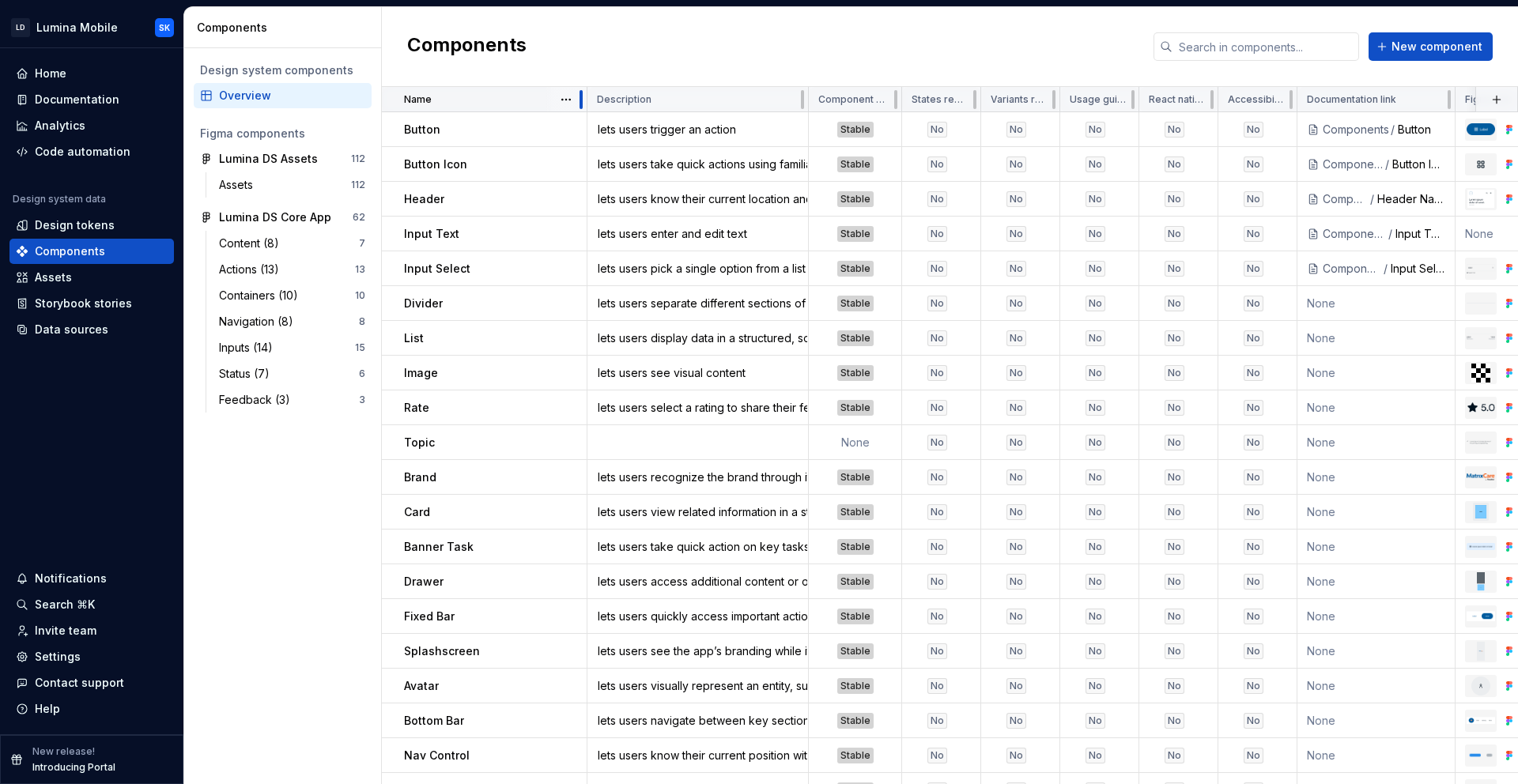
drag, startPoint x: 581, startPoint y: 98, endPoint x: 514, endPoint y: 98, distance: 67.0
click at [514, 98] on div "Name" at bounding box center [484, 99] width 205 height 25
click at [581, 93] on div at bounding box center [580, 99] width 3 height 19
click at [717, 46] on div "Components New component" at bounding box center [950, 47] width 1136 height 79
click at [572, 97] on html "LD Lumina Mobile SK Home Documentation Analytics Code automation Design system …" at bounding box center [759, 392] width 1518 height 784
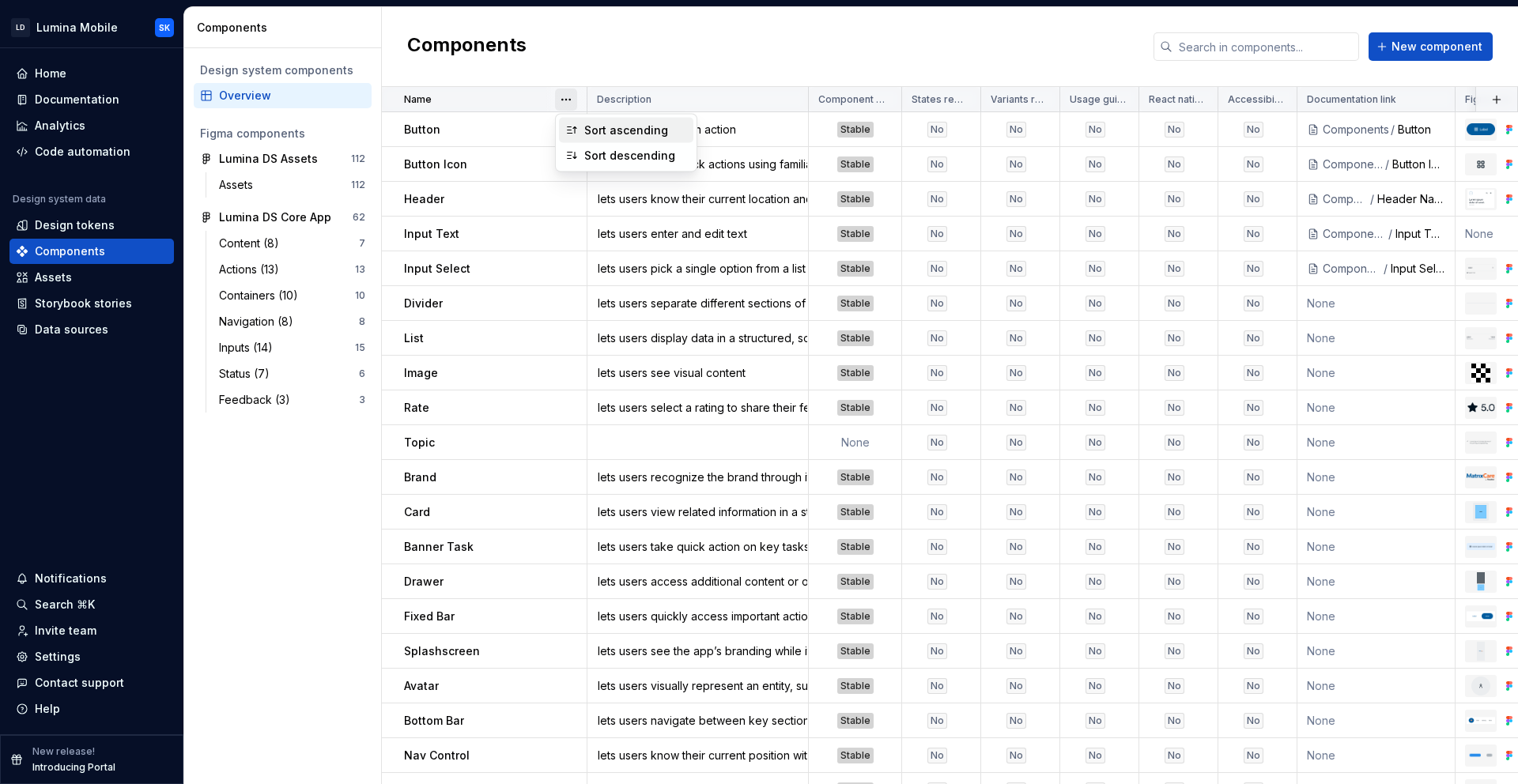
click at [612, 131] on div "Sort ascending" at bounding box center [636, 130] width 103 height 15
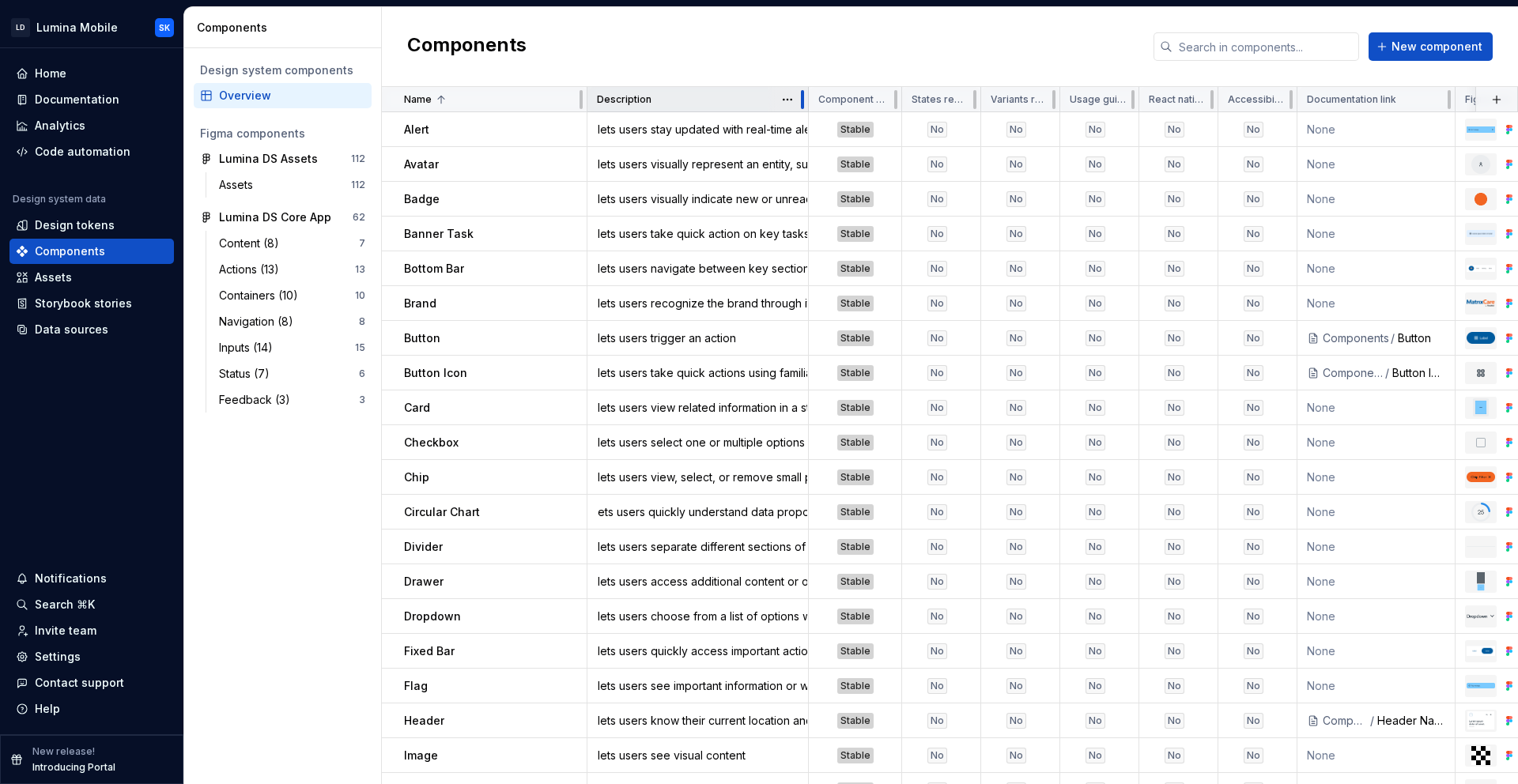
drag, startPoint x: 801, startPoint y: 97, endPoint x: 702, endPoint y: 89, distance: 99.3
click at [702, 89] on div "Description" at bounding box center [698, 99] width 221 height 25
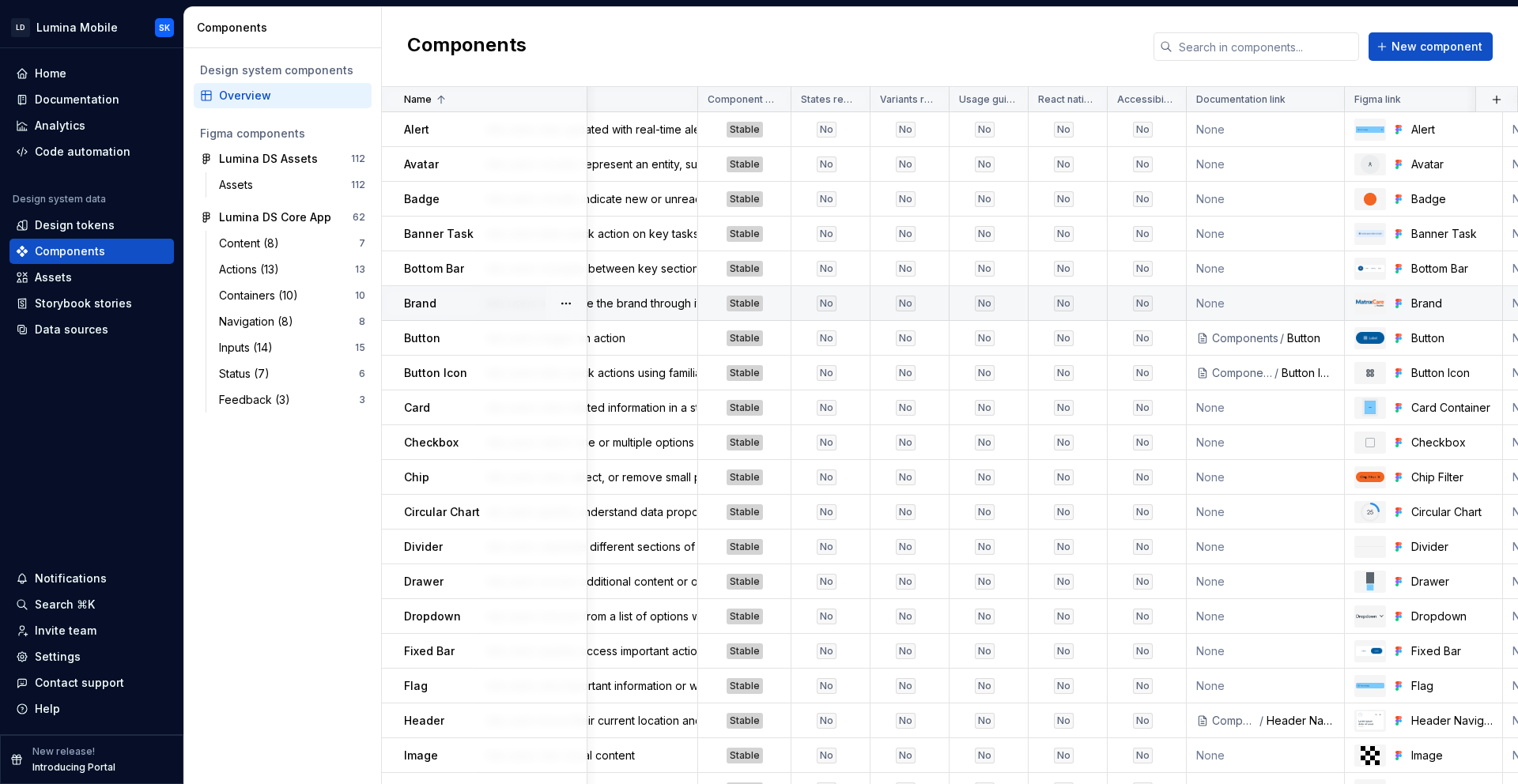
scroll to position [0, 194]
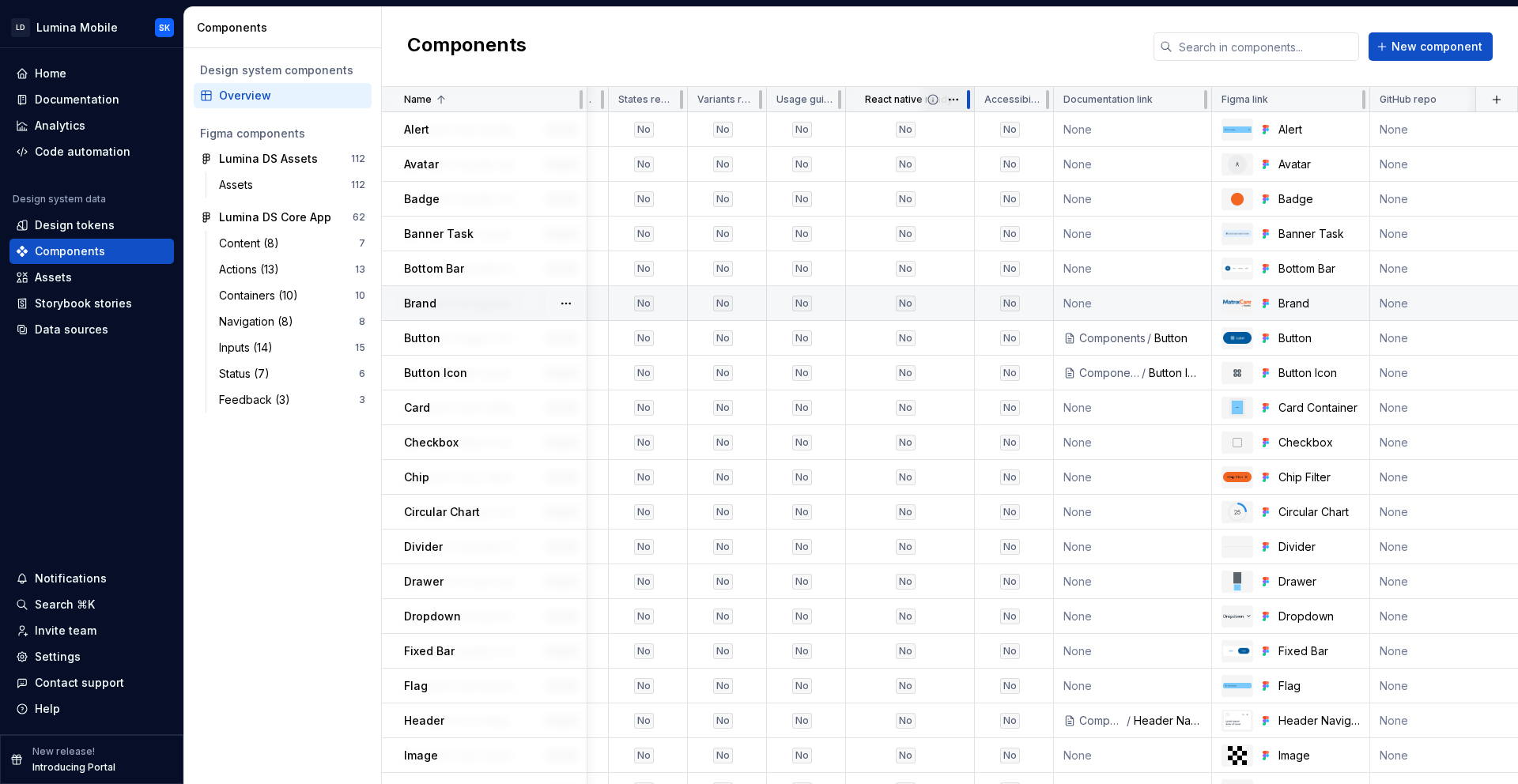
drag, startPoint x: 918, startPoint y: 98, endPoint x: 968, endPoint y: 98, distance: 50.0
click at [968, 98] on div at bounding box center [968, 99] width 3 height 19
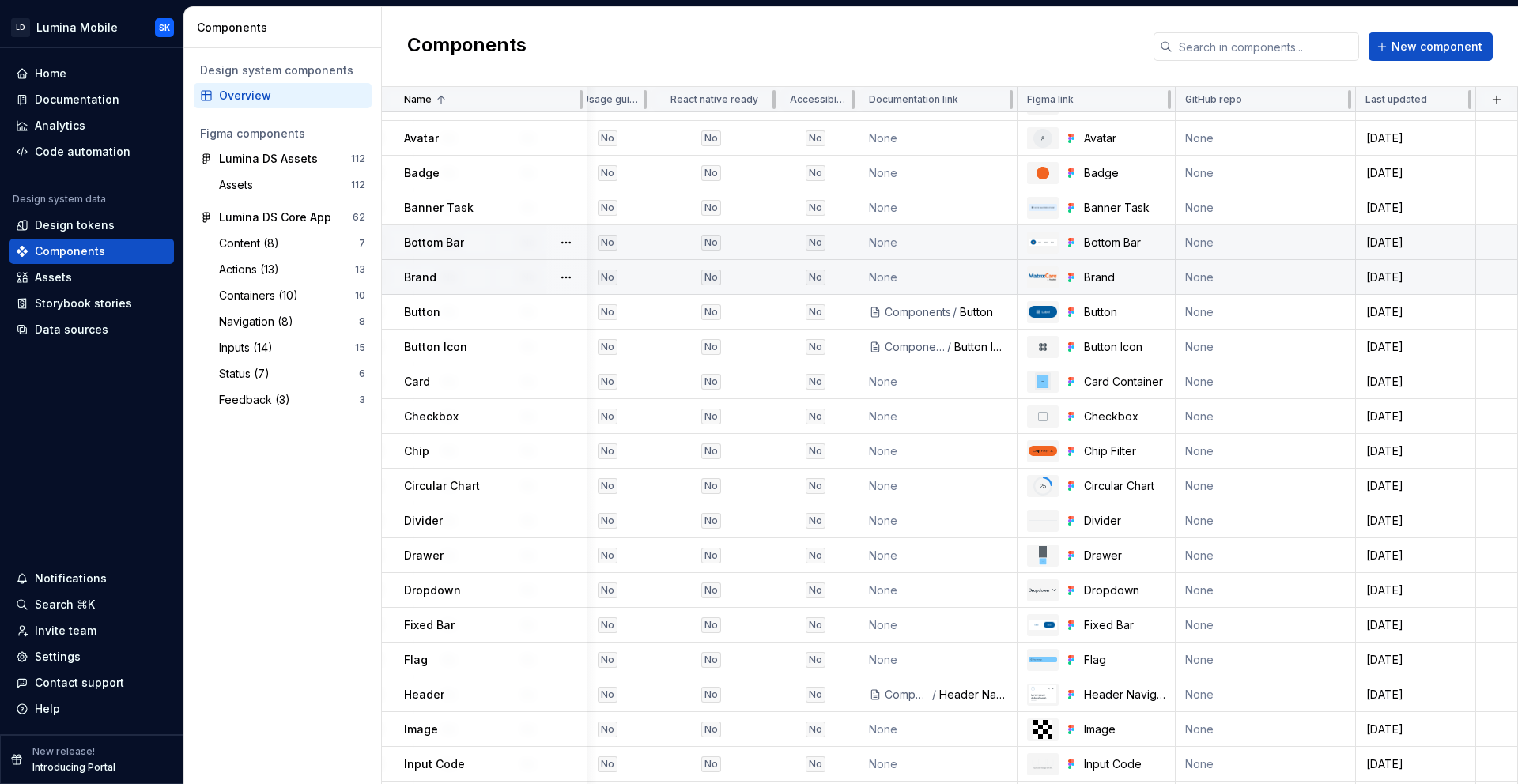
scroll to position [0, 398]
